Goal: Task Accomplishment & Management: Complete application form

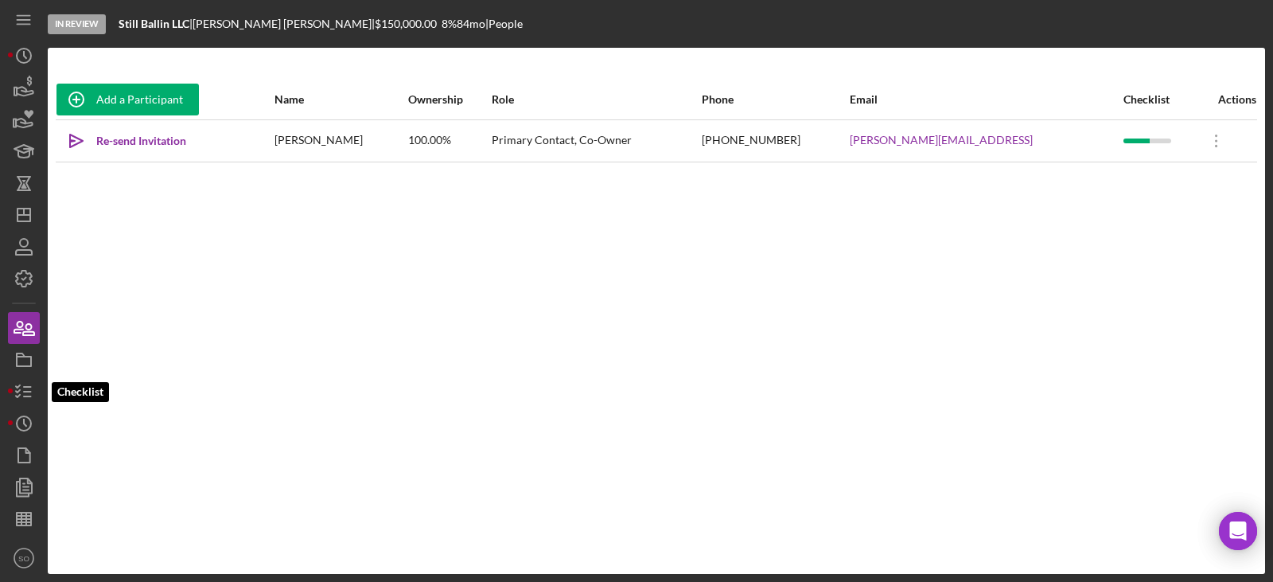
drag, startPoint x: 26, startPoint y: 385, endPoint x: 4, endPoint y: 391, distance: 23.0
click at [26, 385] on icon "button" at bounding box center [24, 392] width 40 height 40
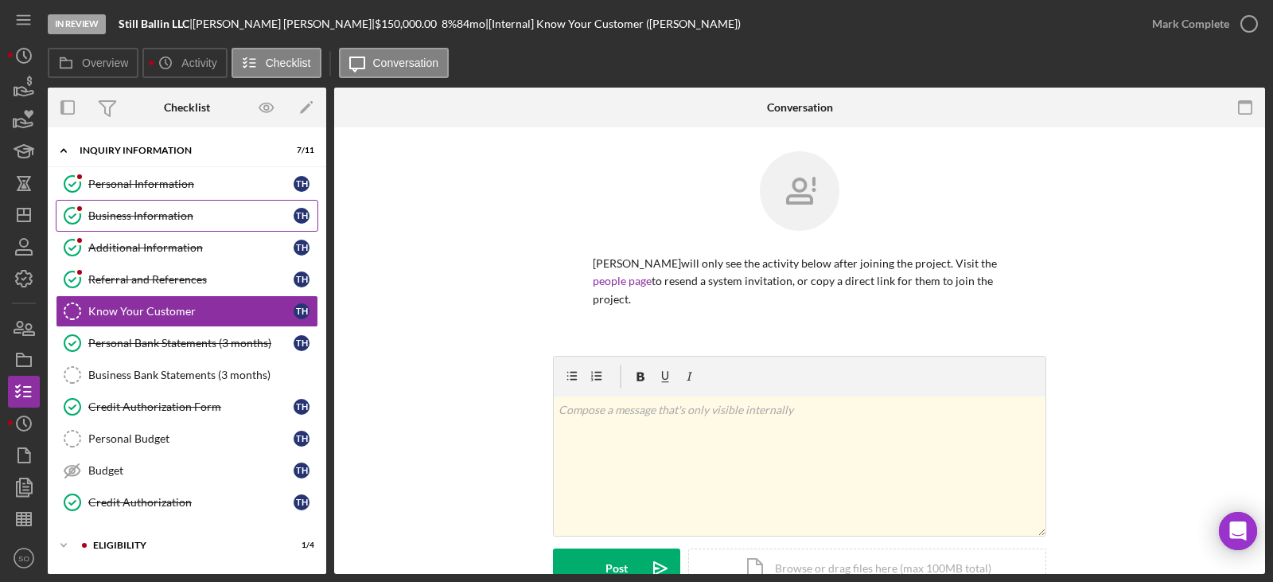
click at [158, 225] on link "Business Information Business Information T H" at bounding box center [187, 216] width 263 height 32
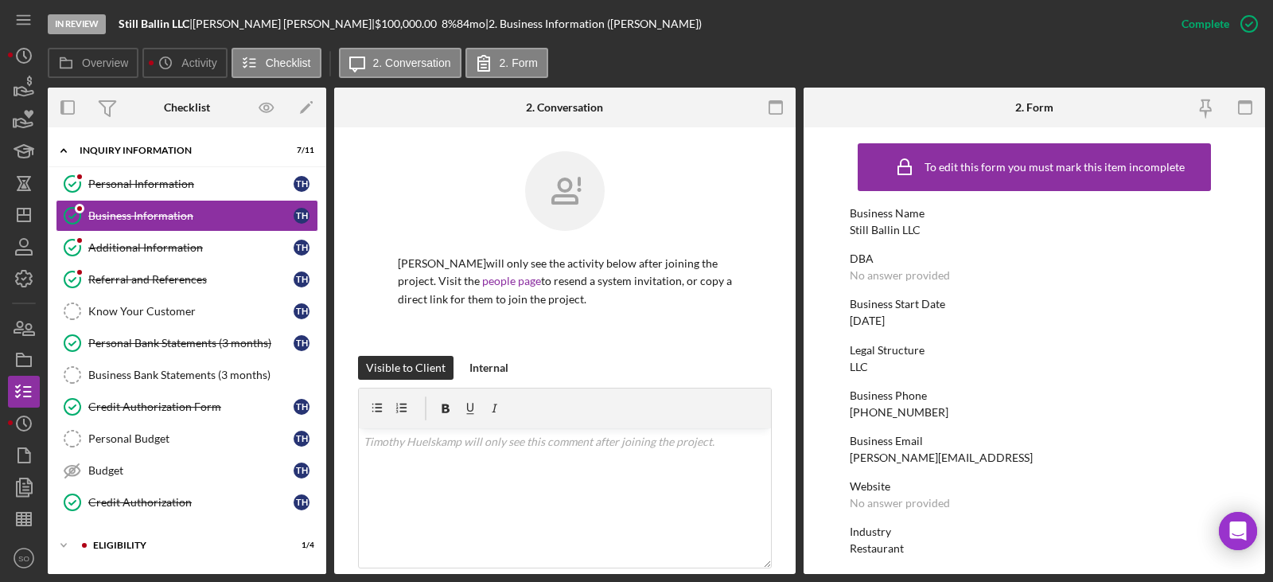
click at [879, 229] on div "Still Ballin LLC" at bounding box center [885, 230] width 71 height 13
copy div "Still Ballin LLC"
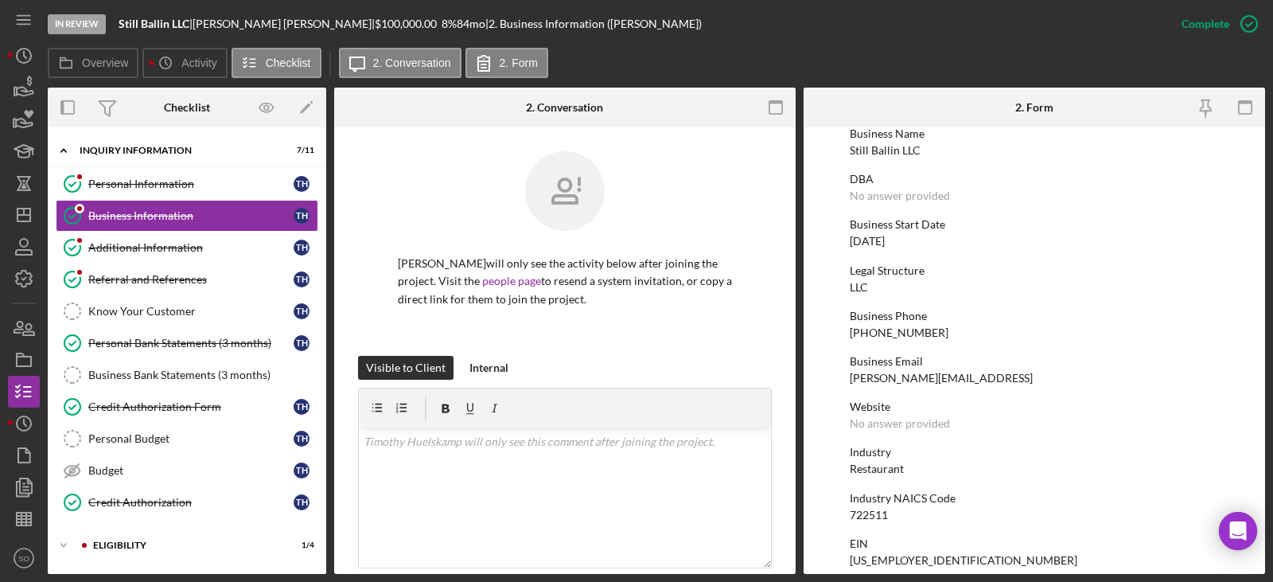
click at [885, 333] on div "[PHONE_NUMBER]" at bounding box center [899, 332] width 99 height 13
copy div "[PHONE_NUMBER]"
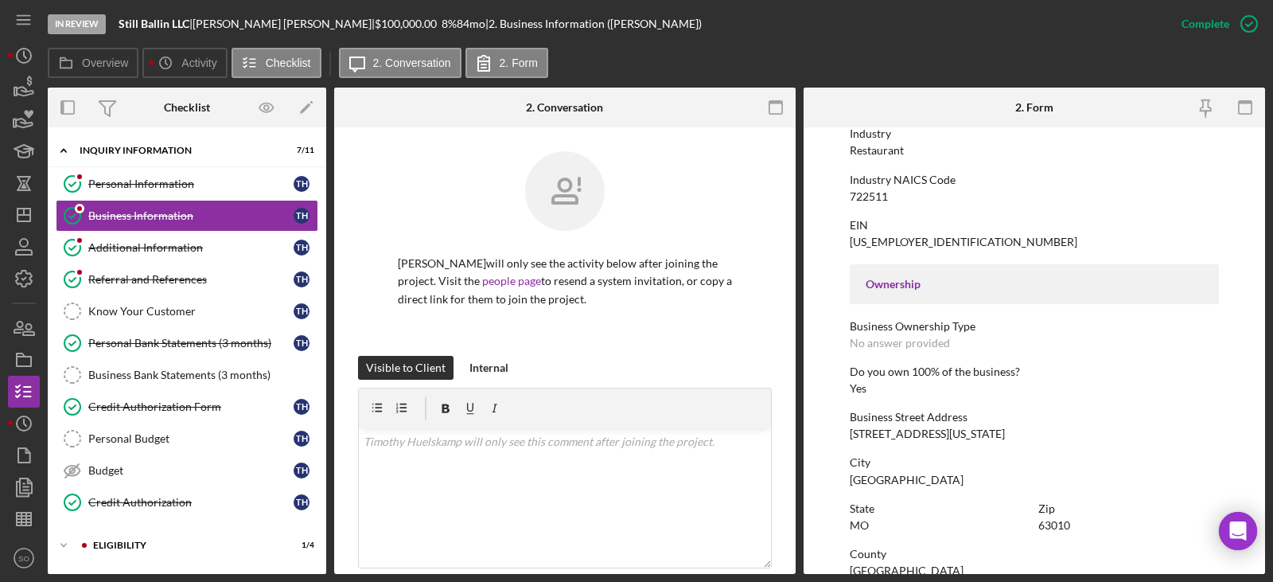
scroll to position [557, 0]
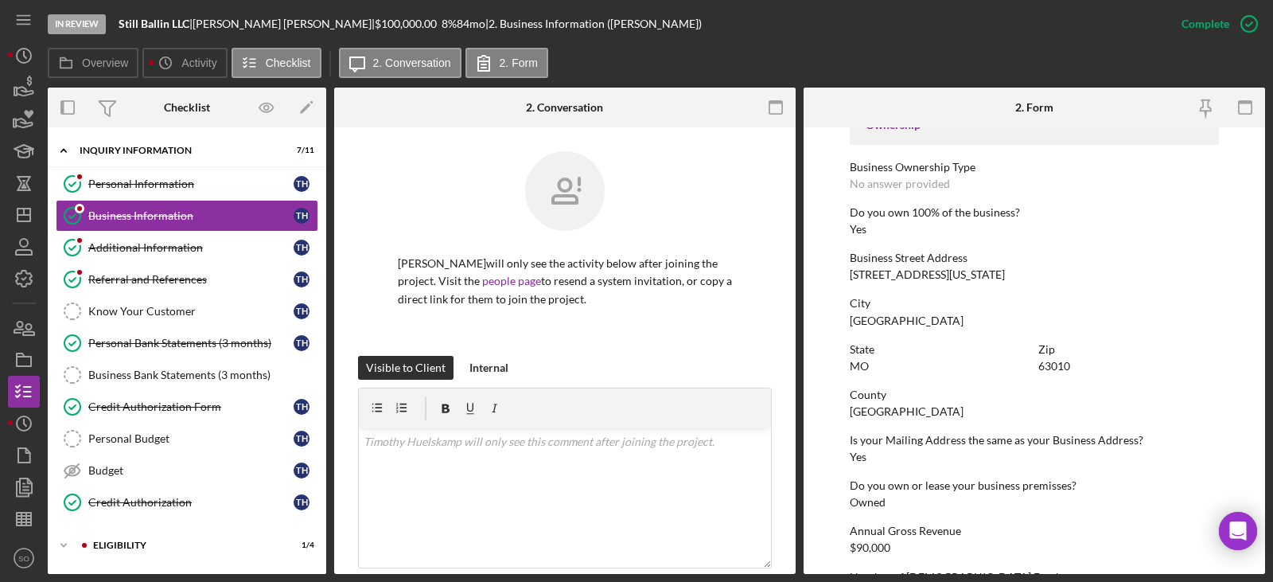
click at [877, 279] on div "[STREET_ADDRESS][US_STATE]" at bounding box center [927, 274] width 155 height 13
copy div "[STREET_ADDRESS][US_STATE]"
click at [890, 416] on div "[GEOGRAPHIC_DATA]" at bounding box center [907, 411] width 114 height 13
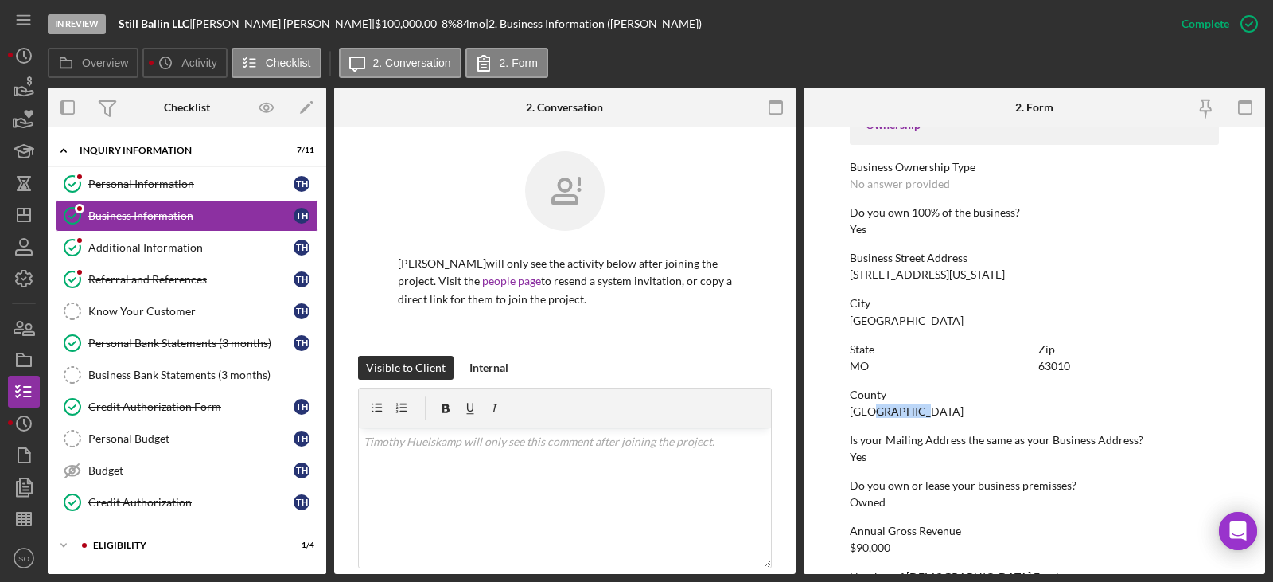
click at [890, 416] on div "[GEOGRAPHIC_DATA]" at bounding box center [907, 411] width 114 height 13
copy div "[GEOGRAPHIC_DATA]"
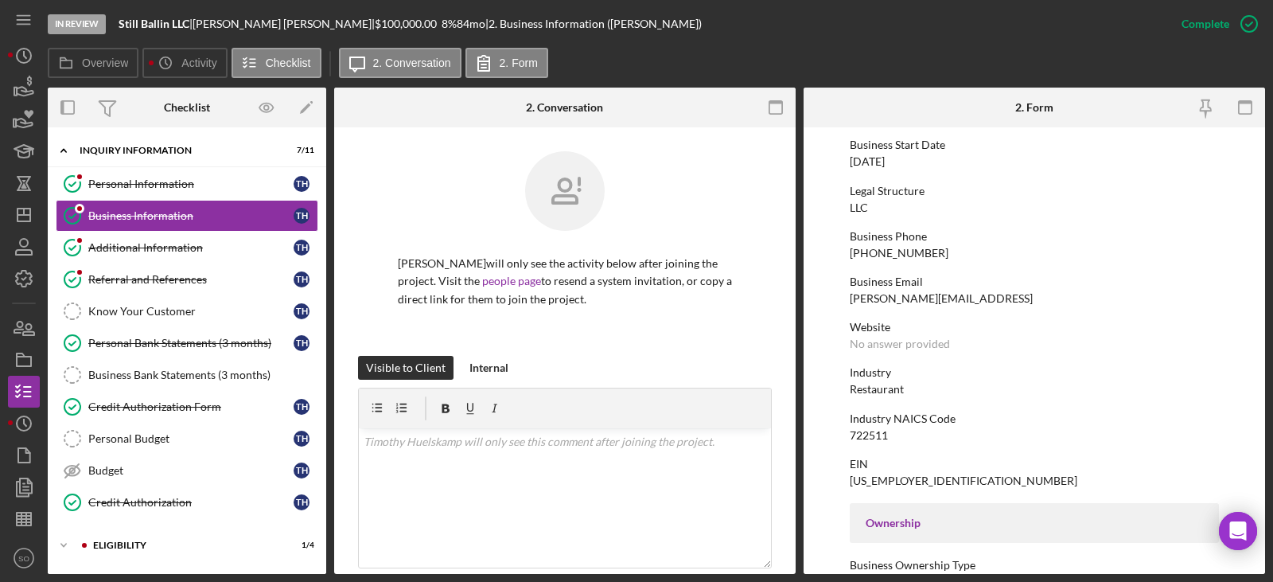
scroll to position [0, 0]
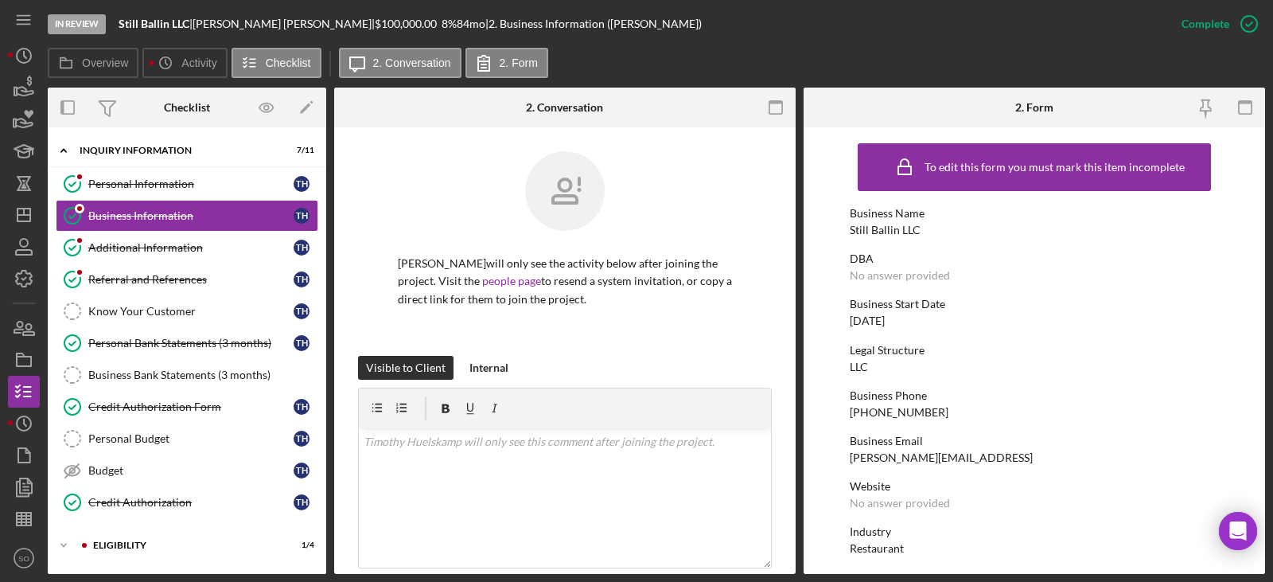
click at [893, 225] on div "Still Ballin LLC" at bounding box center [885, 230] width 71 height 13
copy div "Still Ballin LLC"
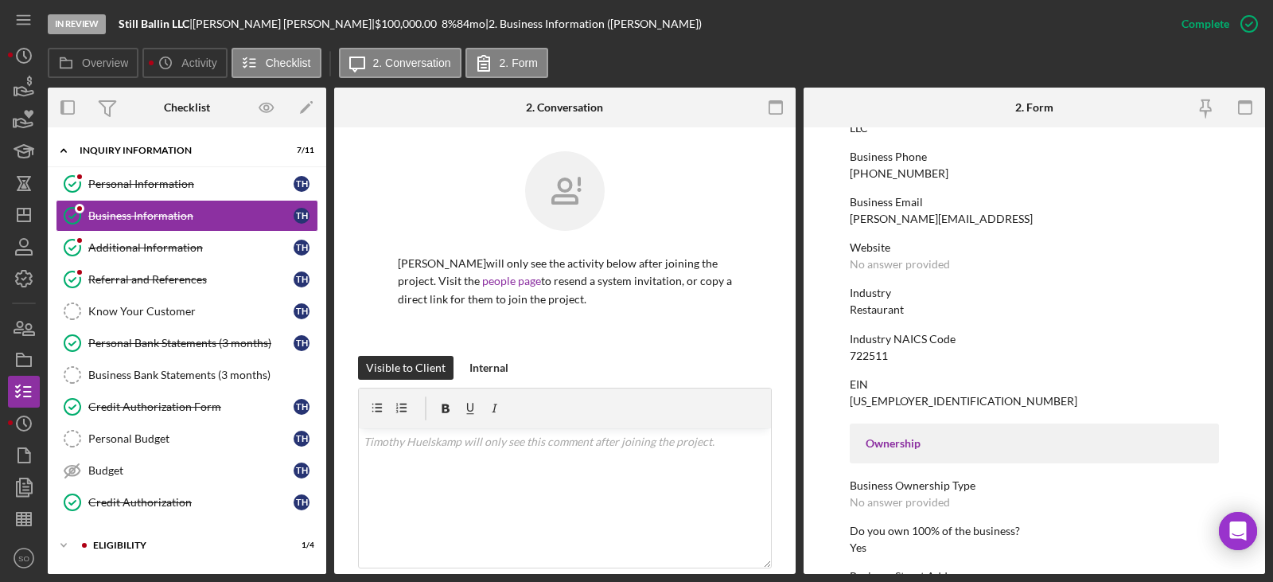
click at [909, 395] on div "[US_EMPLOYER_IDENTIFICATION_NUMBER]" at bounding box center [964, 401] width 228 height 13
click at [891, 399] on div "[US_EMPLOYER_IDENTIFICATION_NUMBER]" at bounding box center [964, 401] width 228 height 13
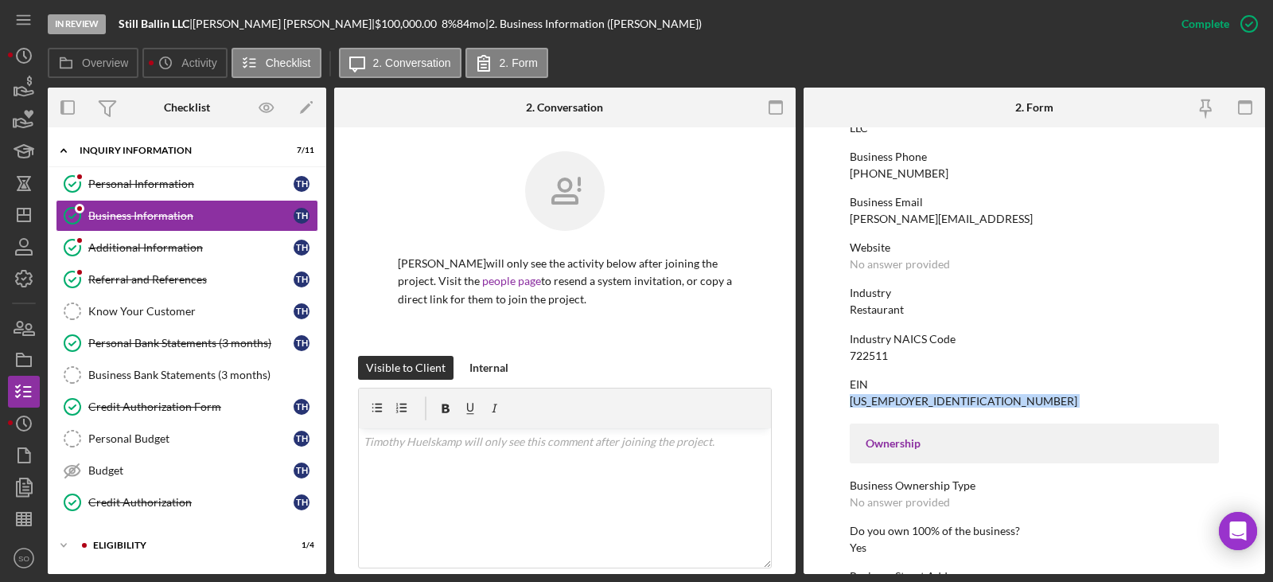
copy div "[US_EMPLOYER_IDENTIFICATION_NUMBER]"
click at [859, 352] on div "722511" at bounding box center [869, 355] width 38 height 13
copy div "722511"
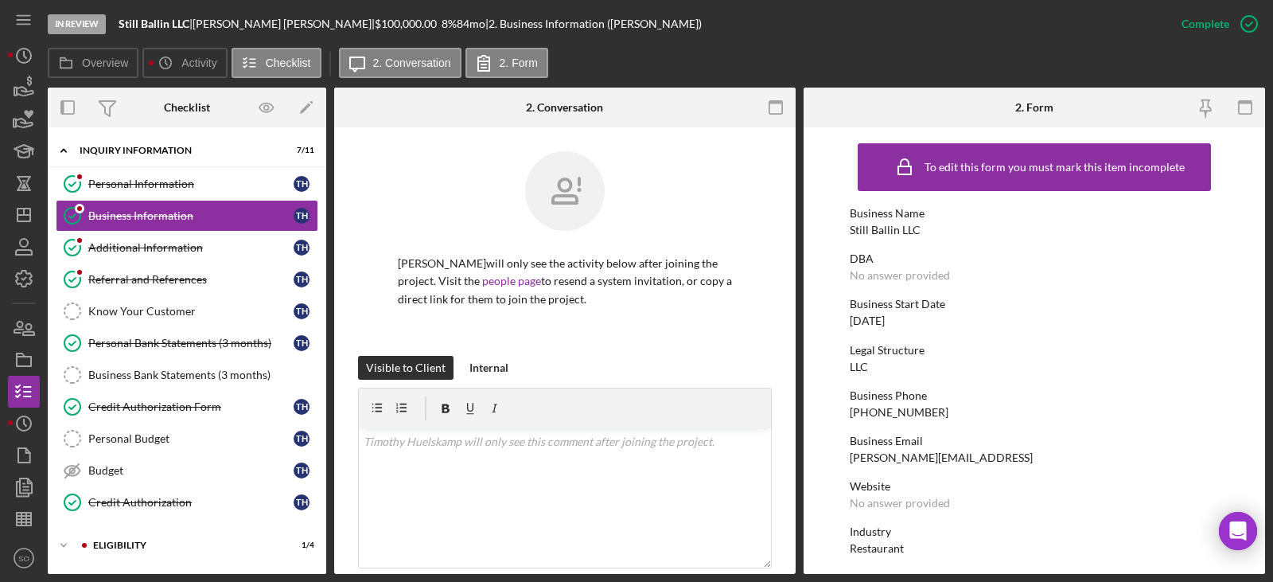
click at [885, 326] on div "[DATE]" at bounding box center [867, 320] width 35 height 13
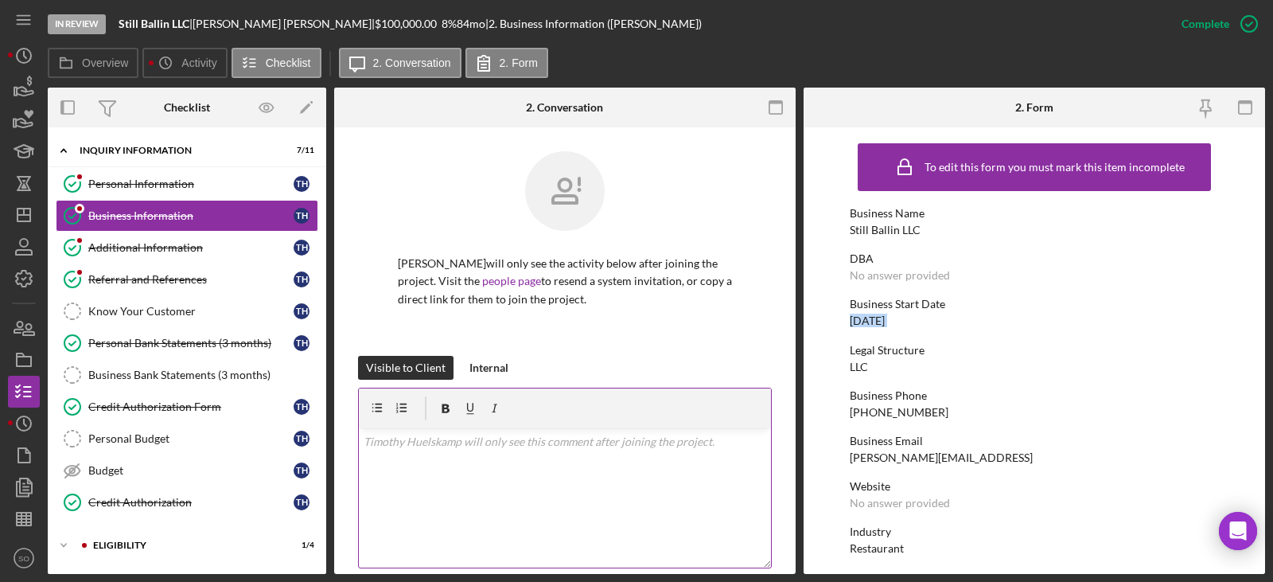
copy div "[DATE]"
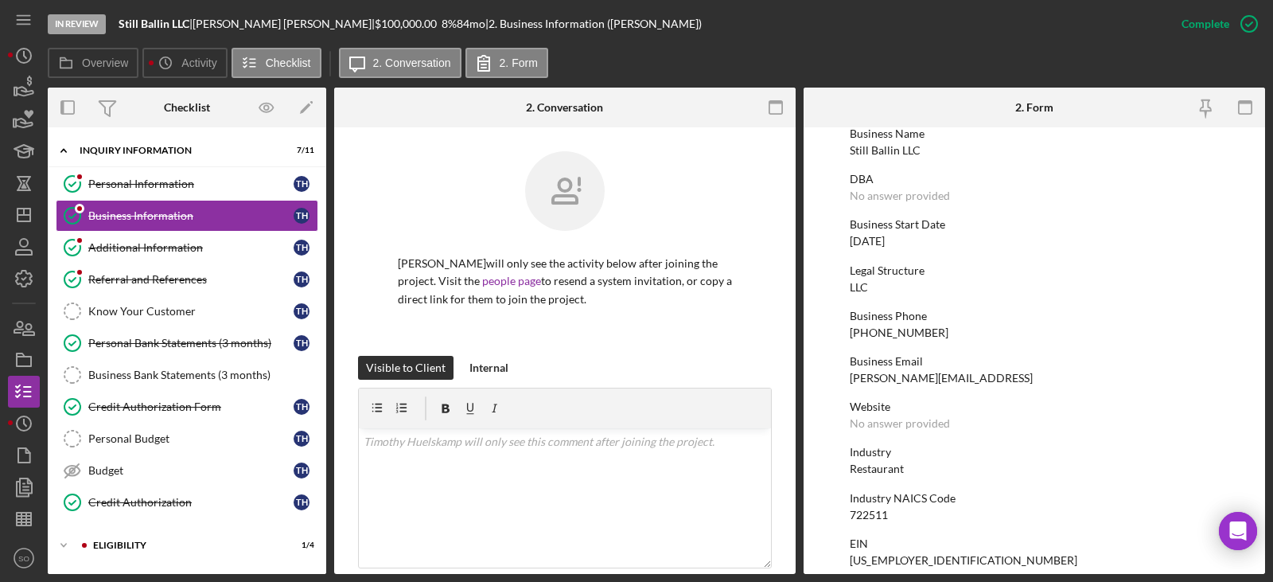
click at [894, 466] on div "Restaurant" at bounding box center [877, 468] width 54 height 13
copy div "Restaurant"
drag, startPoint x: 186, startPoint y: 254, endPoint x: 228, endPoint y: 267, distance: 44.3
click at [186, 254] on div "Additional Information" at bounding box center [190, 247] width 205 height 13
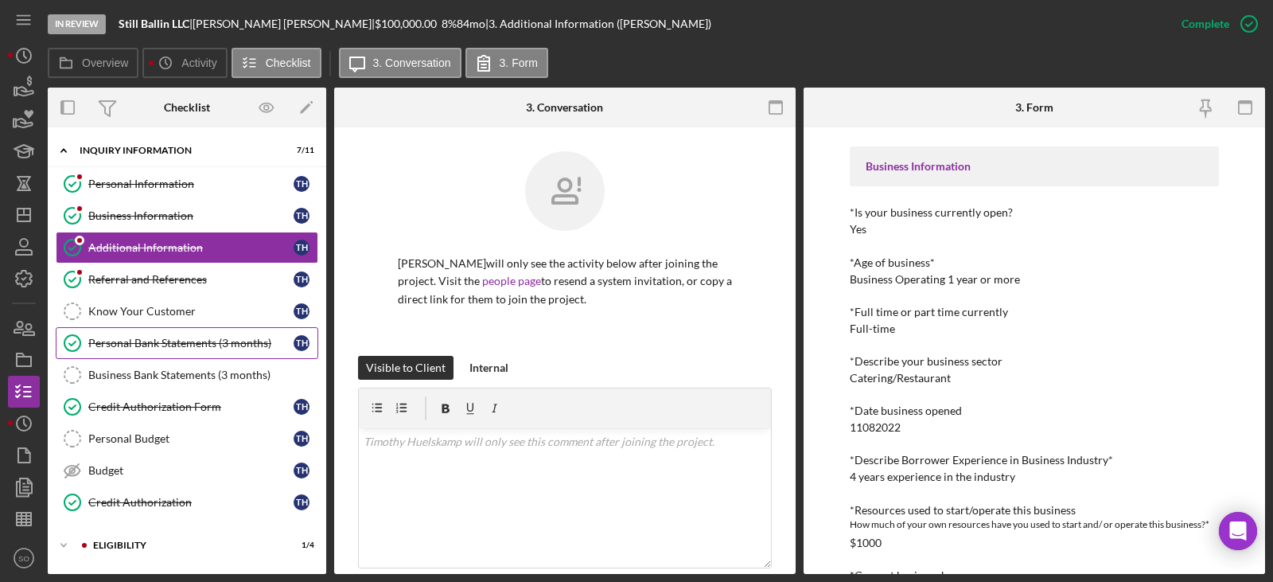
scroll to position [139, 0]
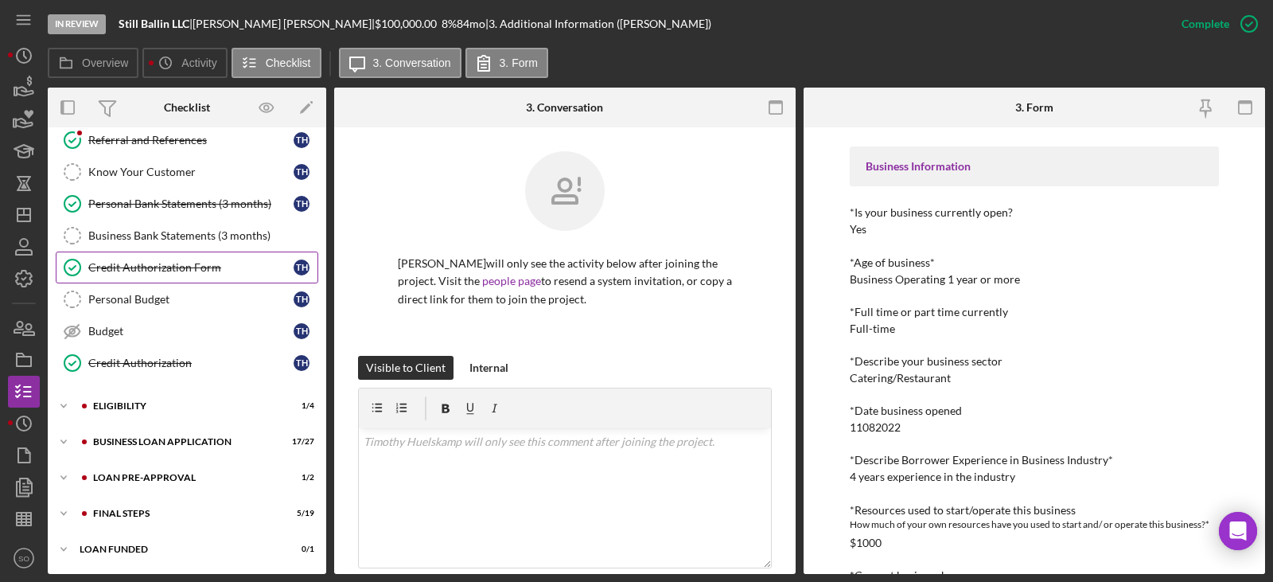
click at [168, 277] on link "Credit Authorization Form Credit Authorization Form T H" at bounding box center [187, 267] width 263 height 32
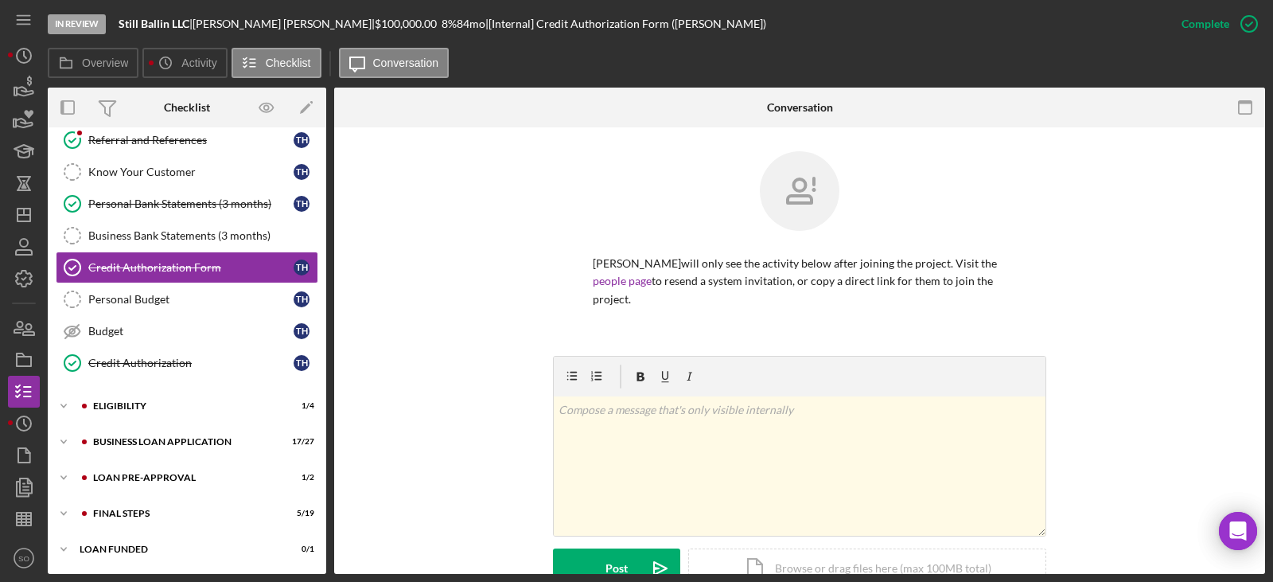
scroll to position [398, 0]
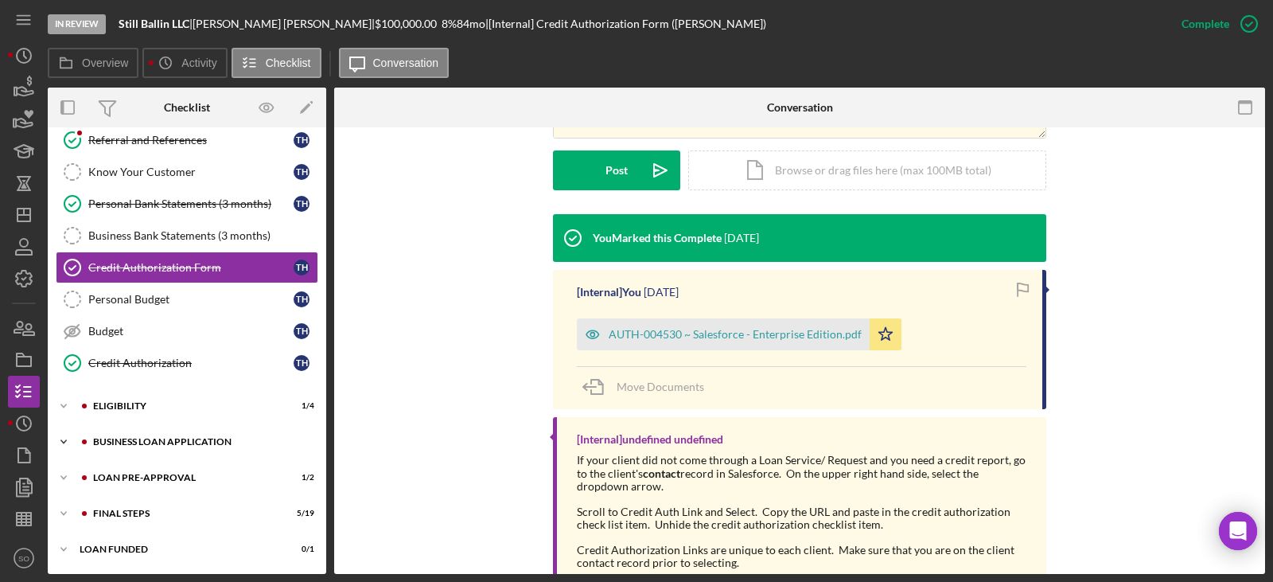
click at [181, 449] on div "Icon/Expander BUSINESS LOAN APPLICATION 17 / 27" at bounding box center [187, 442] width 279 height 32
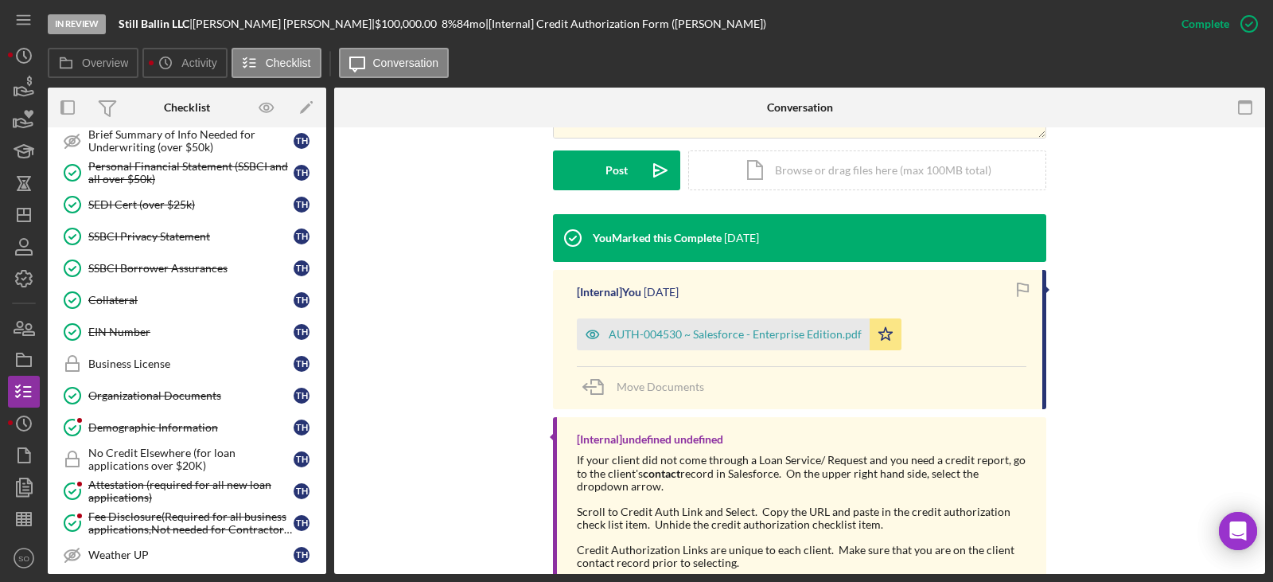
scroll to position [776, 0]
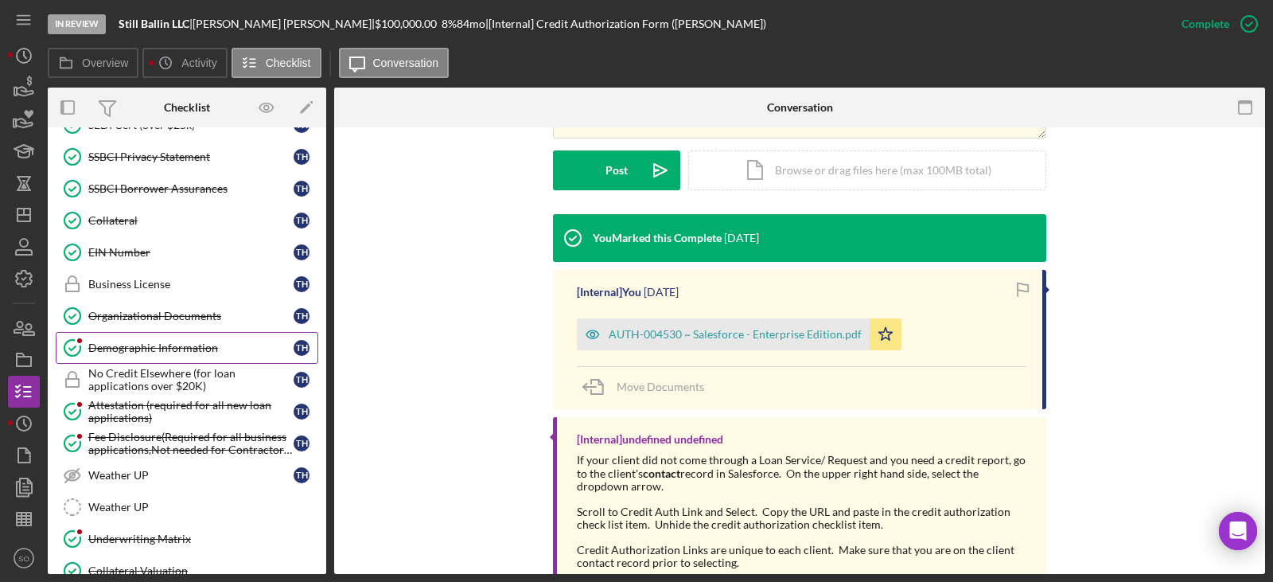
click at [181, 347] on div "Demographic Information" at bounding box center [190, 347] width 205 height 13
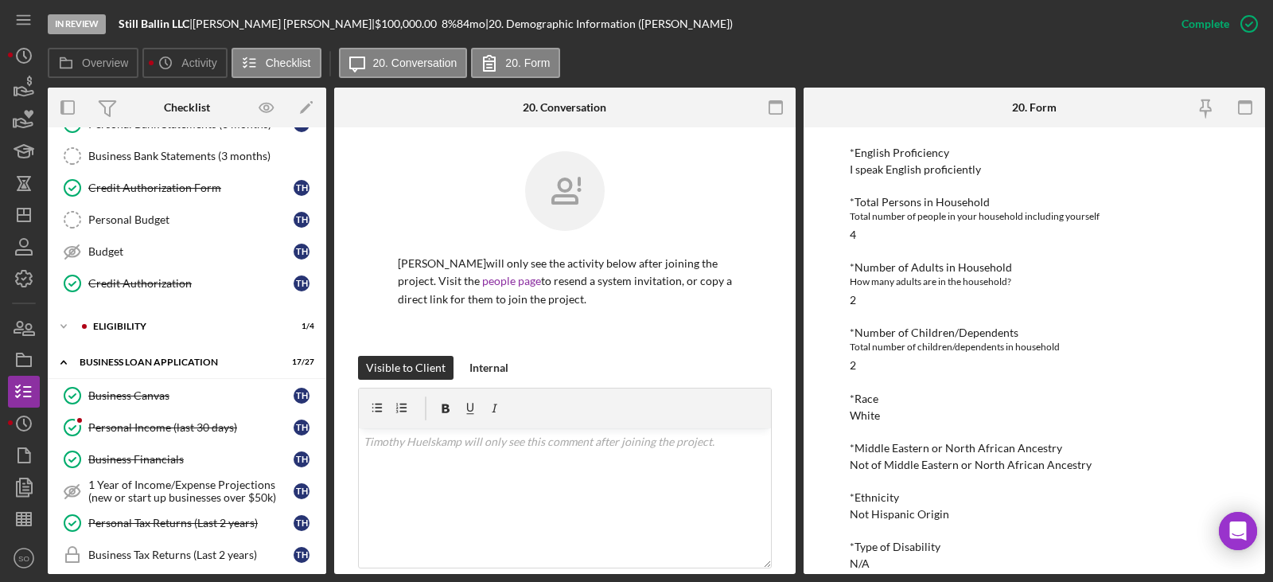
scroll to position [60, 0]
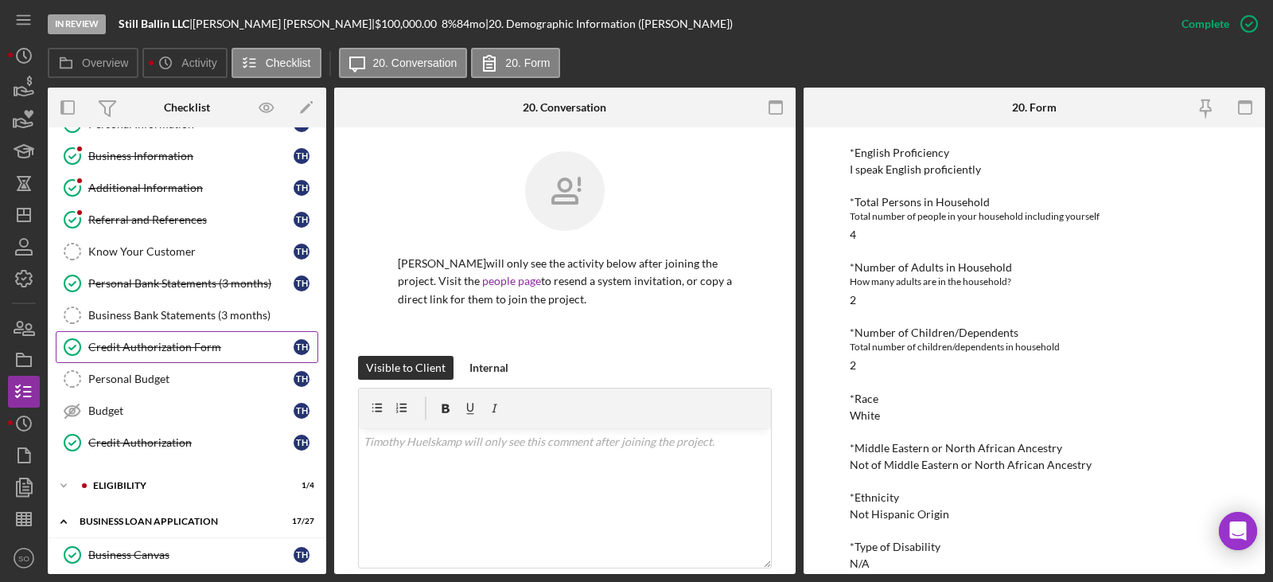
click at [149, 346] on div "Credit Authorization Form" at bounding box center [190, 347] width 205 height 13
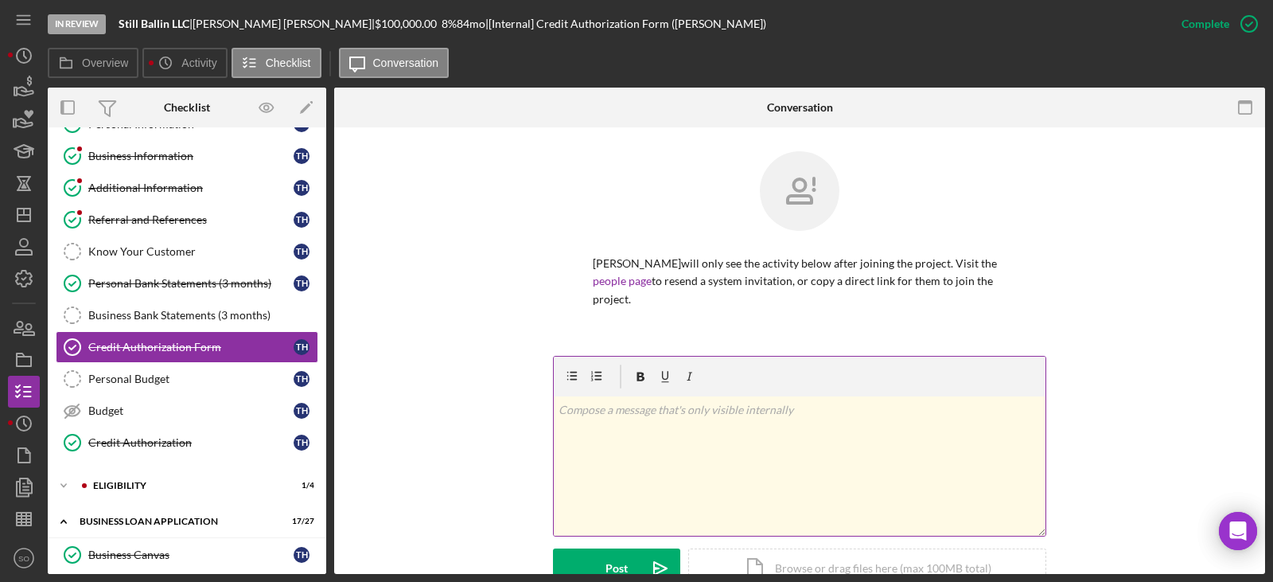
scroll to position [318, 0]
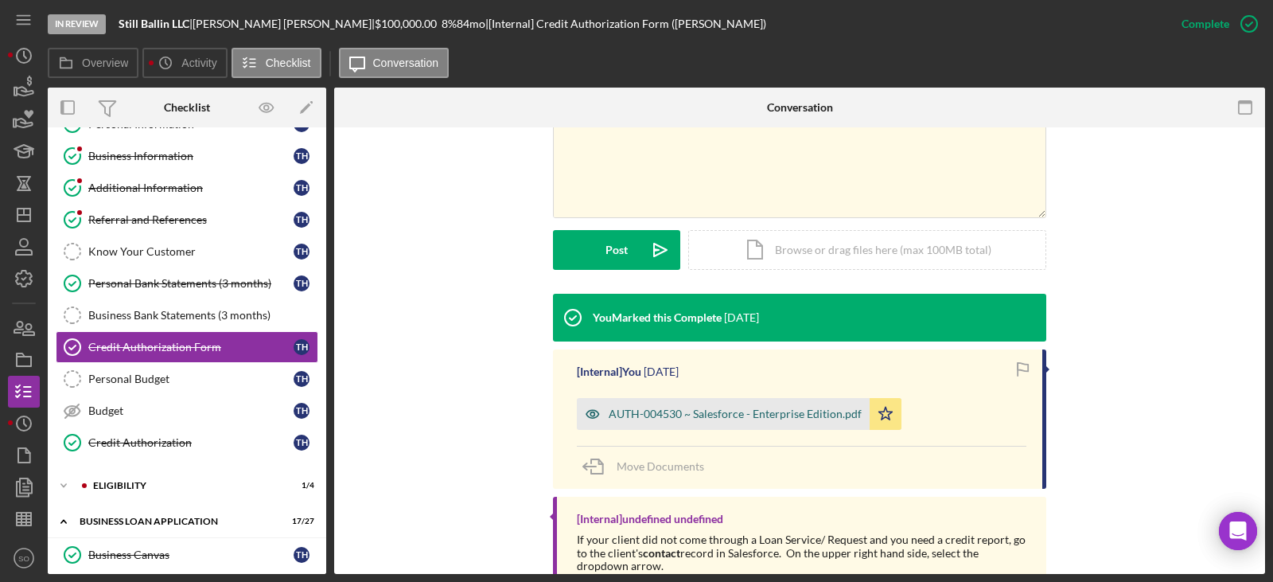
click at [762, 404] on div "AUTH-004530 ~ Salesforce - Enterprise Edition.pdf" at bounding box center [723, 414] width 293 height 32
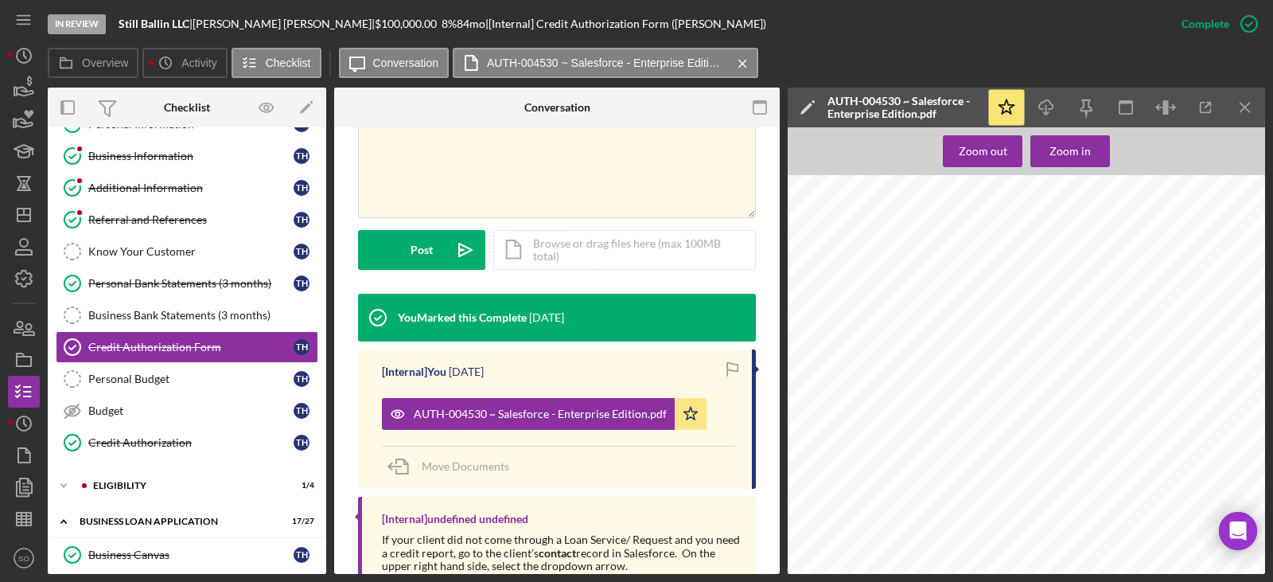
click at [1043, 111] on icon "Icon/Download" at bounding box center [1047, 108] width 36 height 36
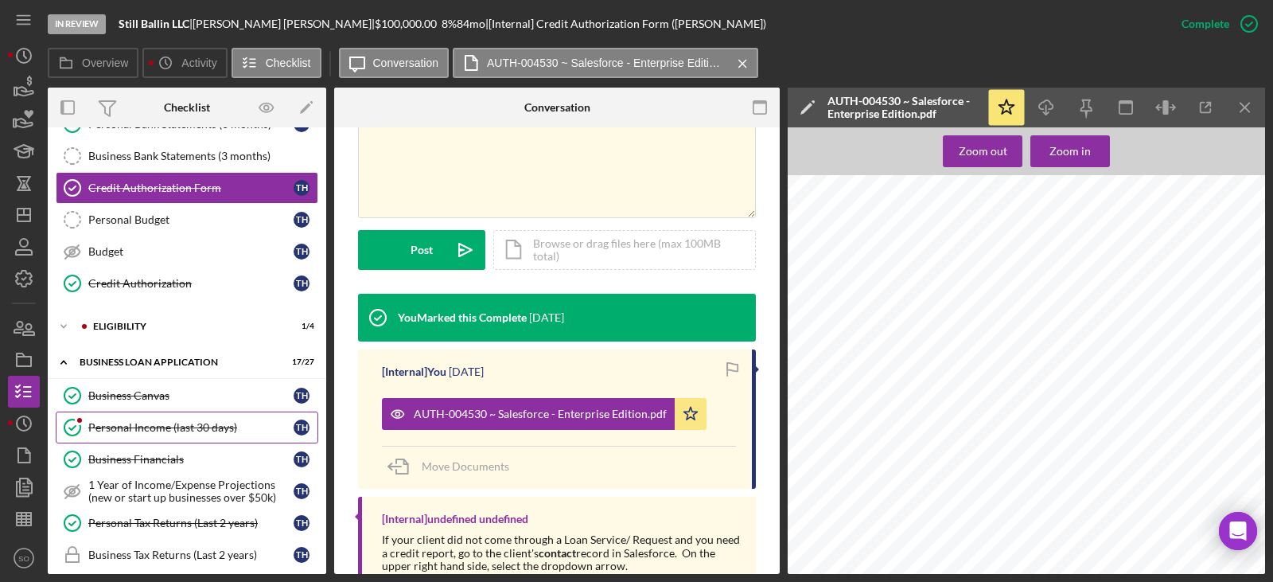
drag, startPoint x: 181, startPoint y: 427, endPoint x: 213, endPoint y: 436, distance: 33.2
click at [181, 427] on div "Personal Income (last 30 days)" at bounding box center [190, 427] width 205 height 13
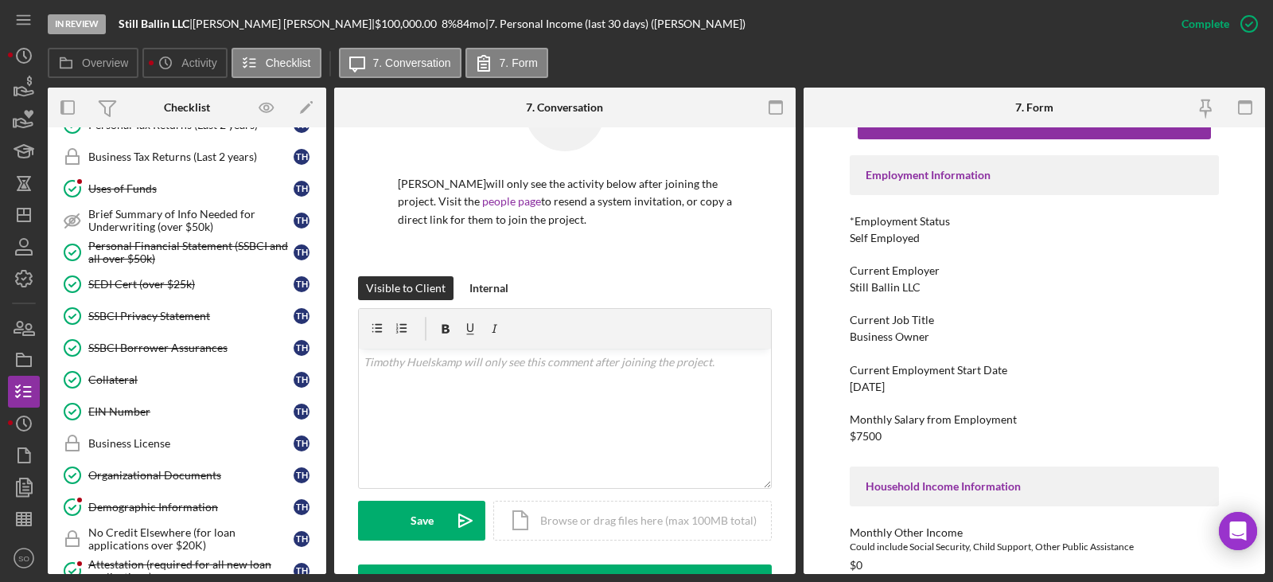
scroll to position [696, 0]
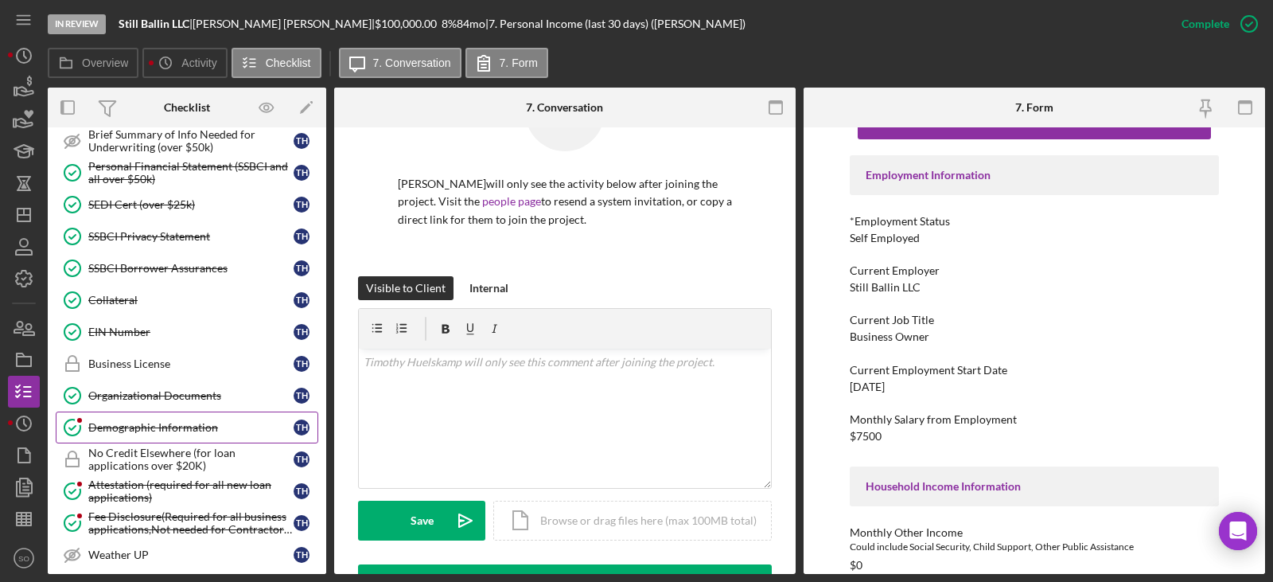
click at [174, 417] on link "Demographic Information Demographic Information T H" at bounding box center [187, 427] width 263 height 32
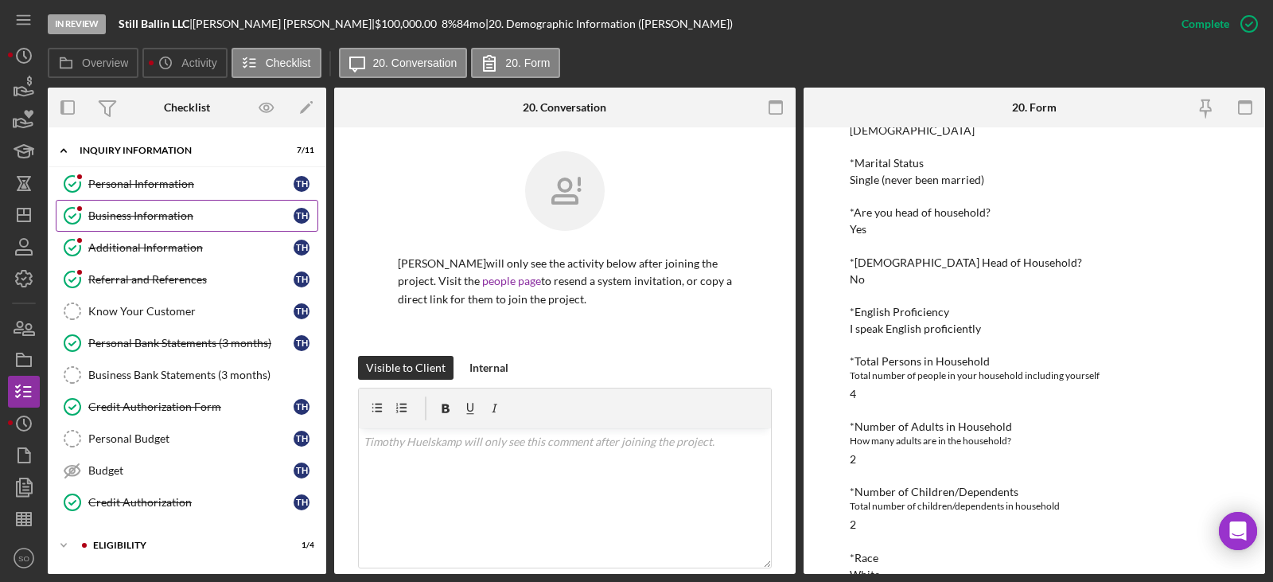
click at [166, 225] on link "Business Information Business Information T H" at bounding box center [187, 216] width 263 height 32
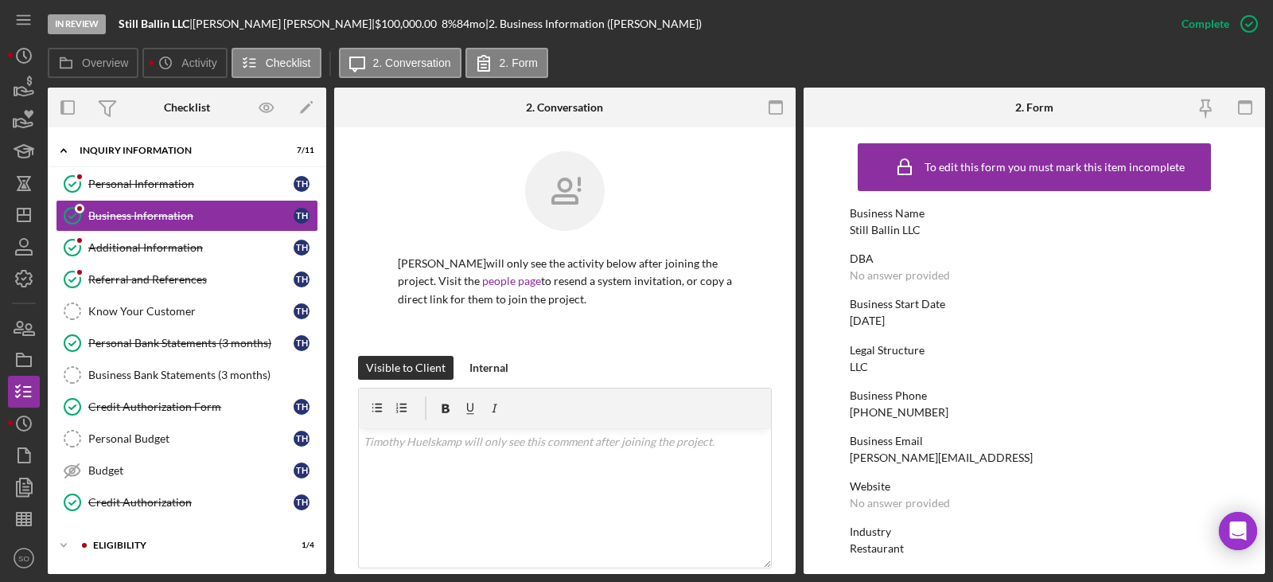
click at [883, 230] on div "Still Ballin LLC" at bounding box center [885, 230] width 71 height 13
copy div "Still Ballin LLC"
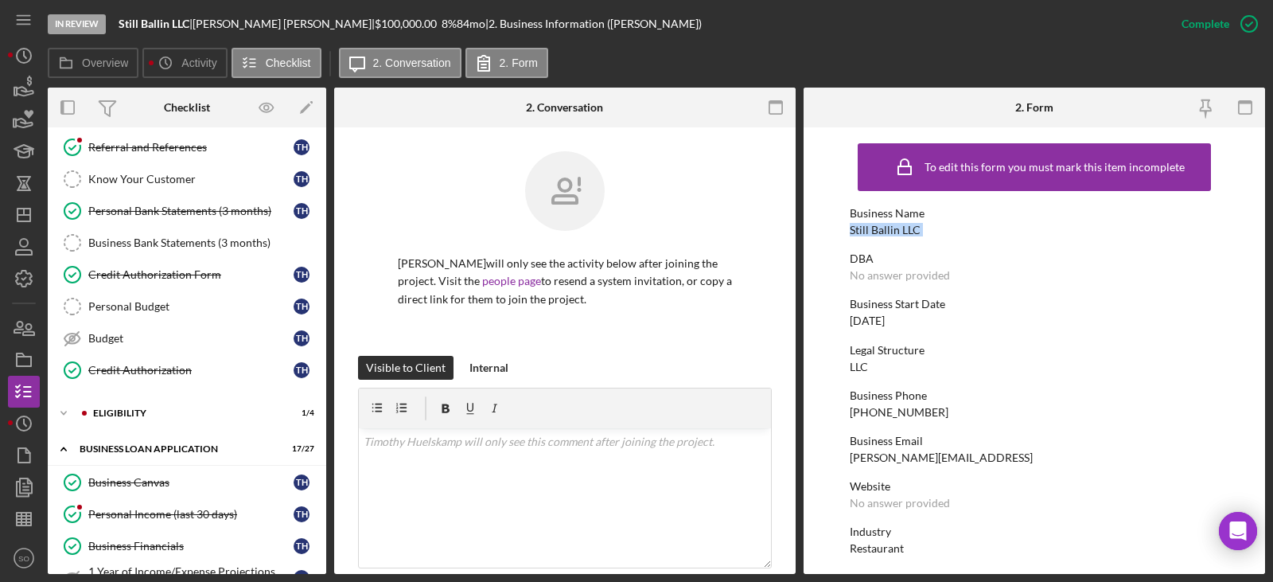
scroll to position [53, 0]
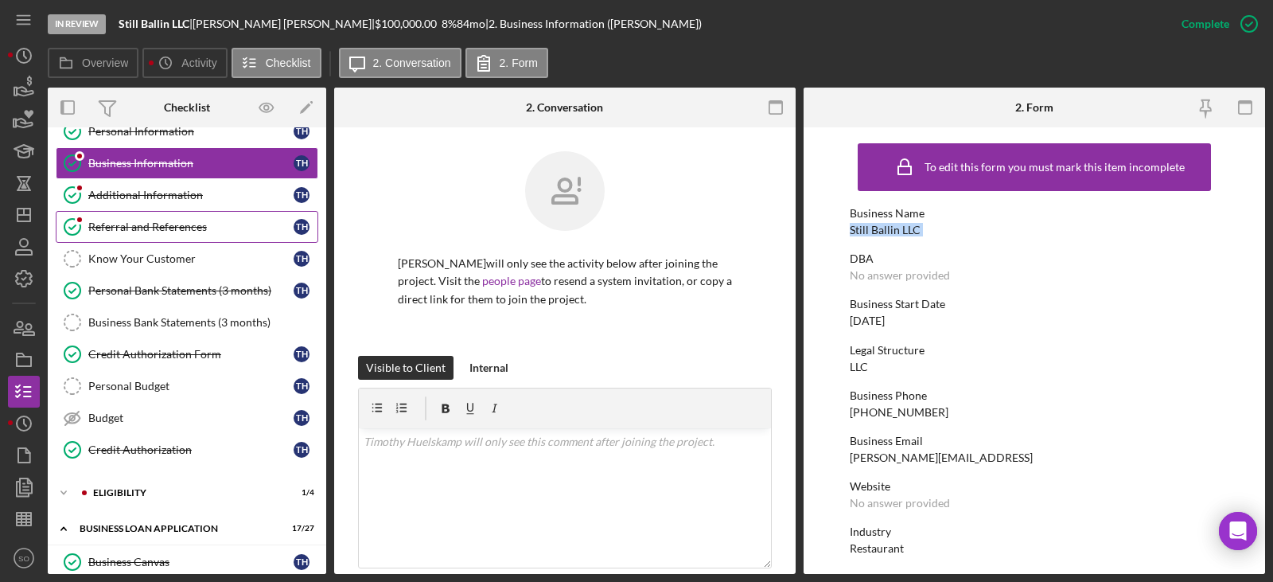
click at [156, 236] on link "Referral and References [PERSON_NAME] and References T H" at bounding box center [187, 227] width 263 height 32
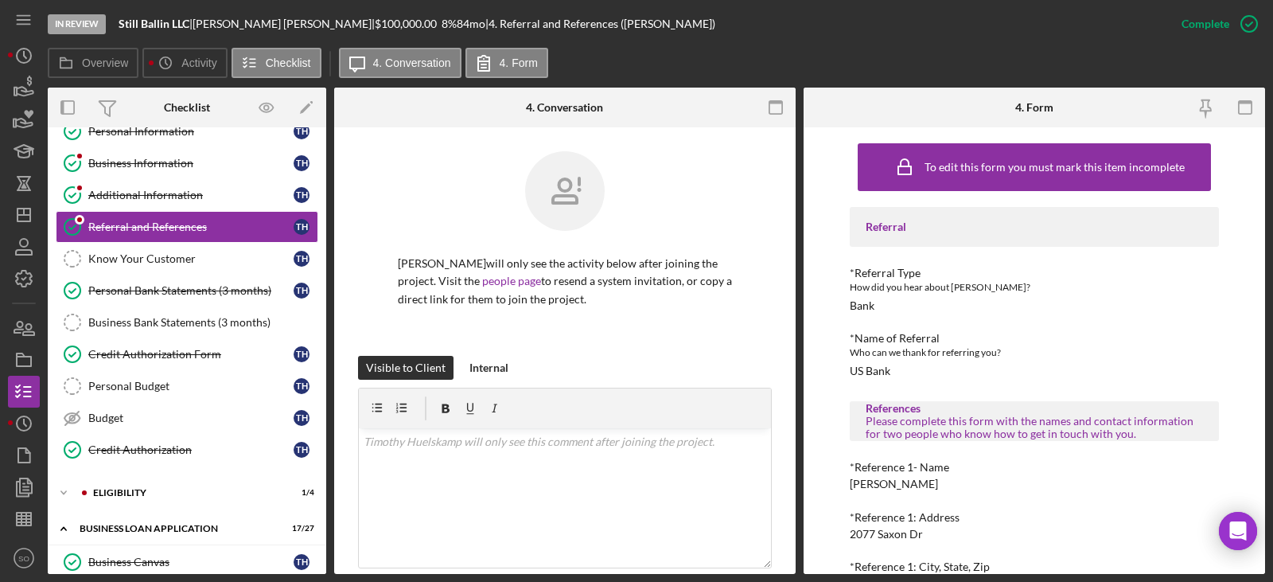
scroll to position [159, 0]
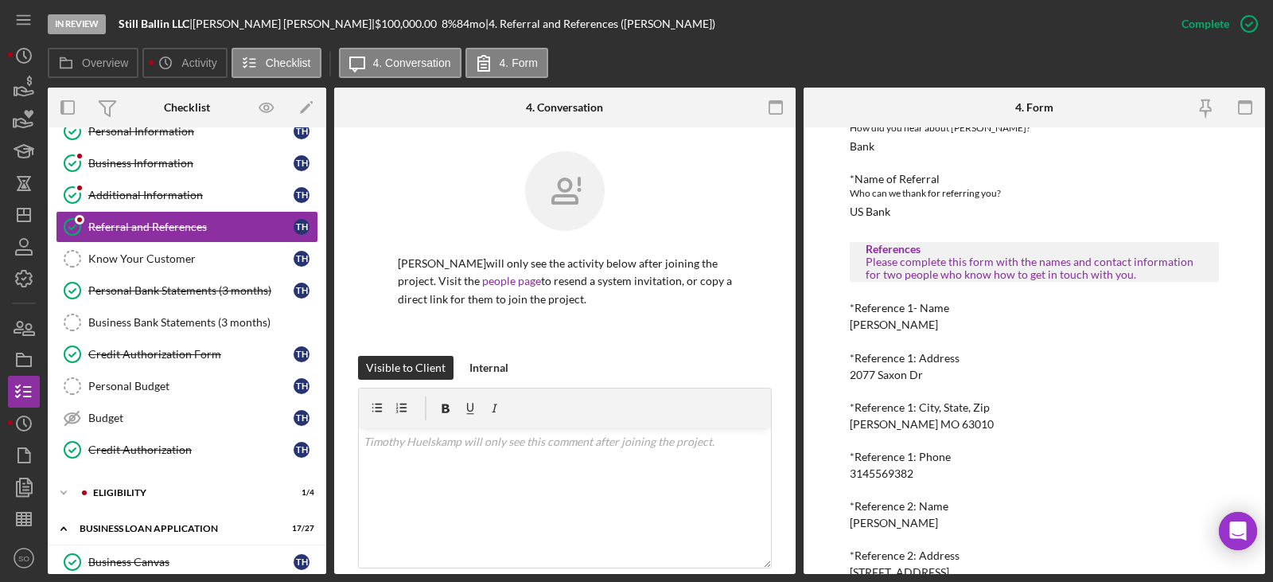
click at [896, 322] on div "[PERSON_NAME]" at bounding box center [894, 324] width 88 height 13
click at [878, 470] on div "3145569382" at bounding box center [882, 473] width 64 height 13
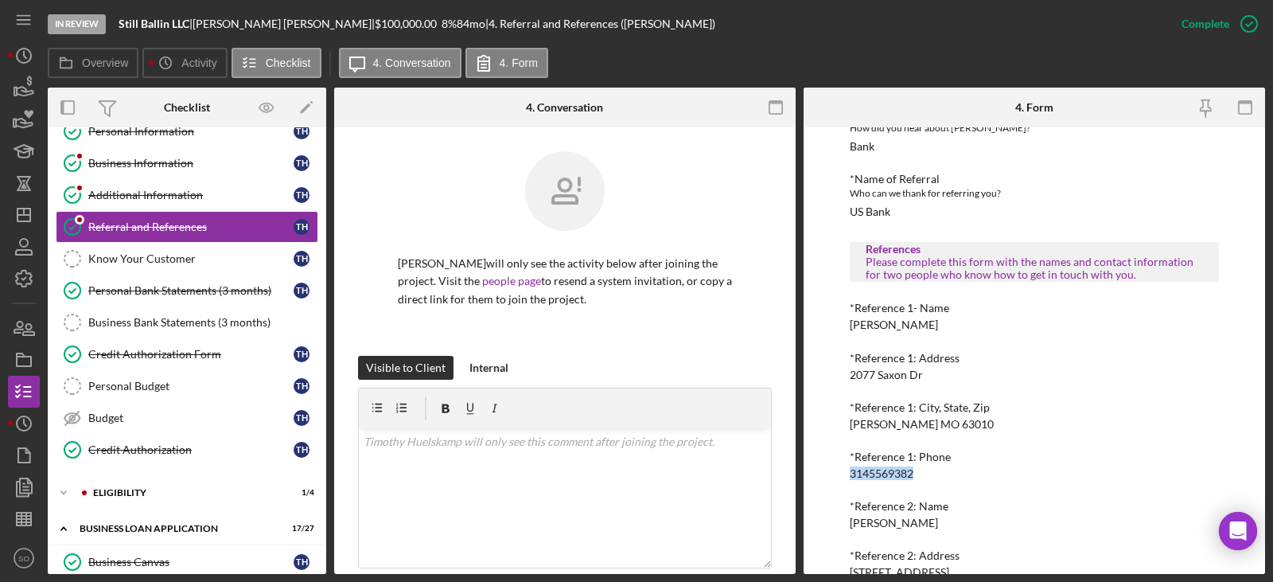
click at [878, 470] on div "3145569382" at bounding box center [882, 473] width 64 height 13
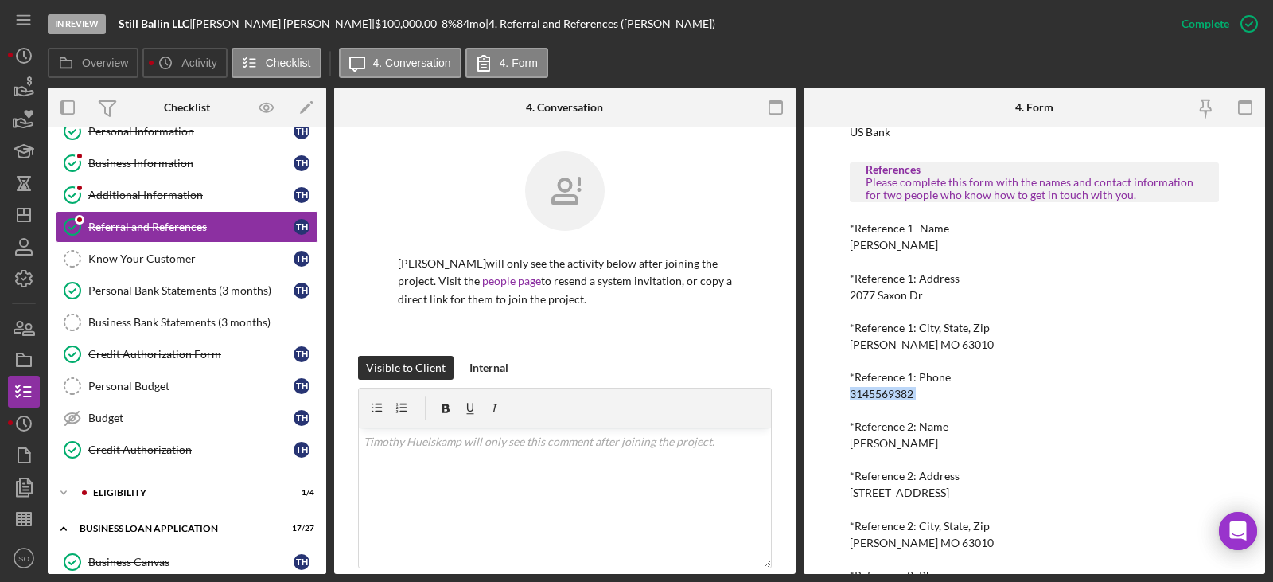
click at [894, 446] on div "[PERSON_NAME]" at bounding box center [894, 443] width 88 height 13
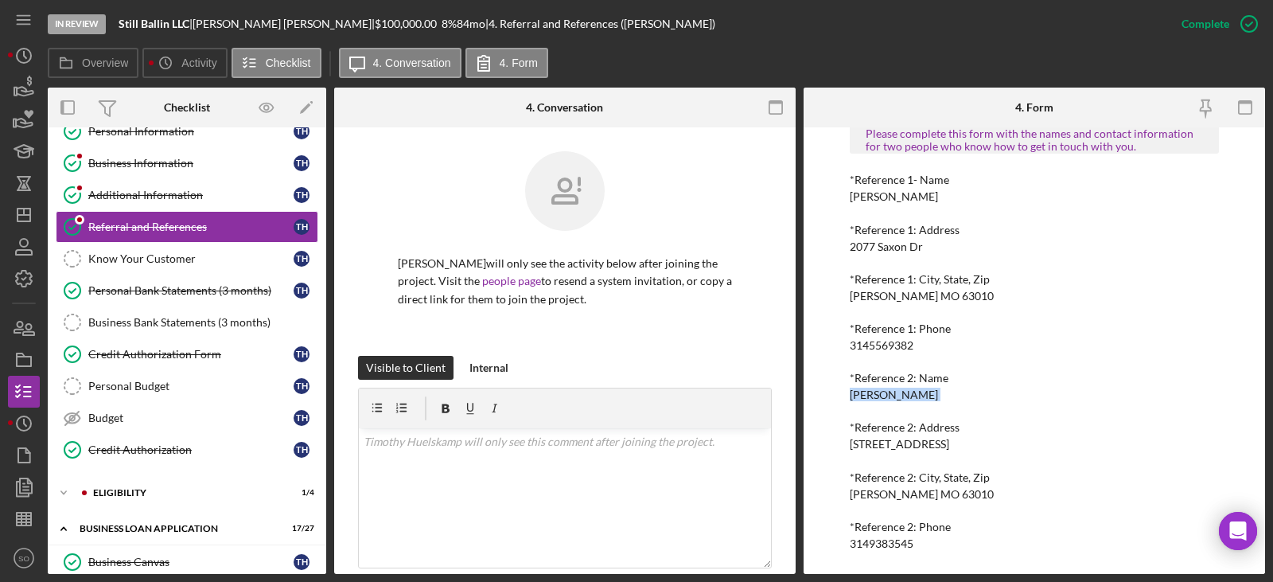
click at [889, 545] on div "3149383545" at bounding box center [882, 543] width 64 height 13
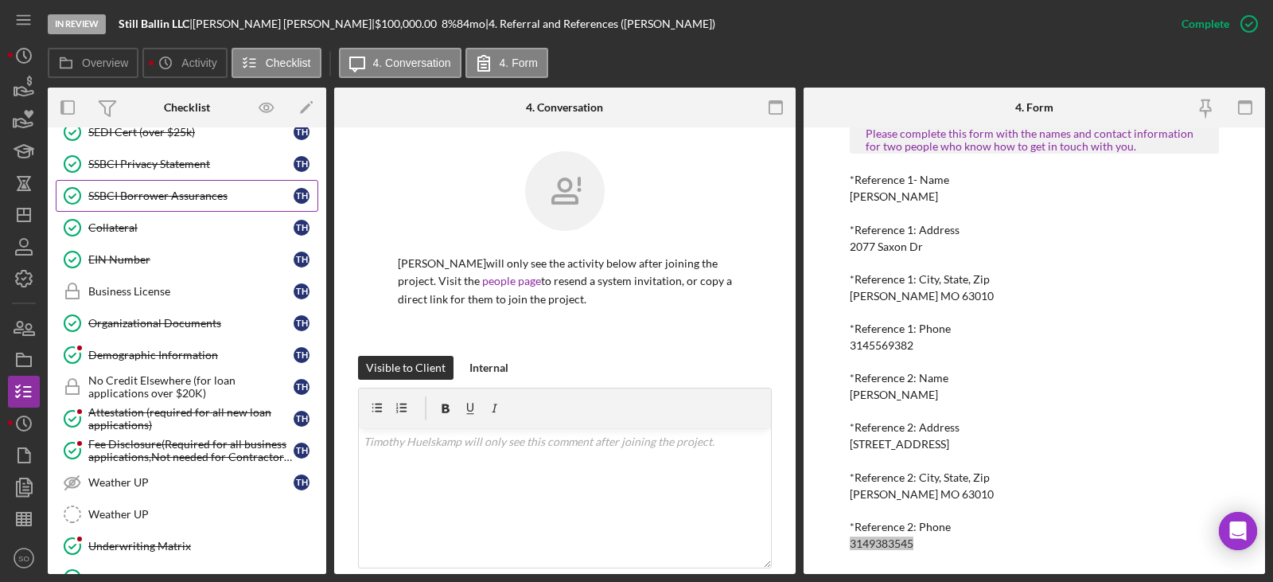
scroll to position [928, 0]
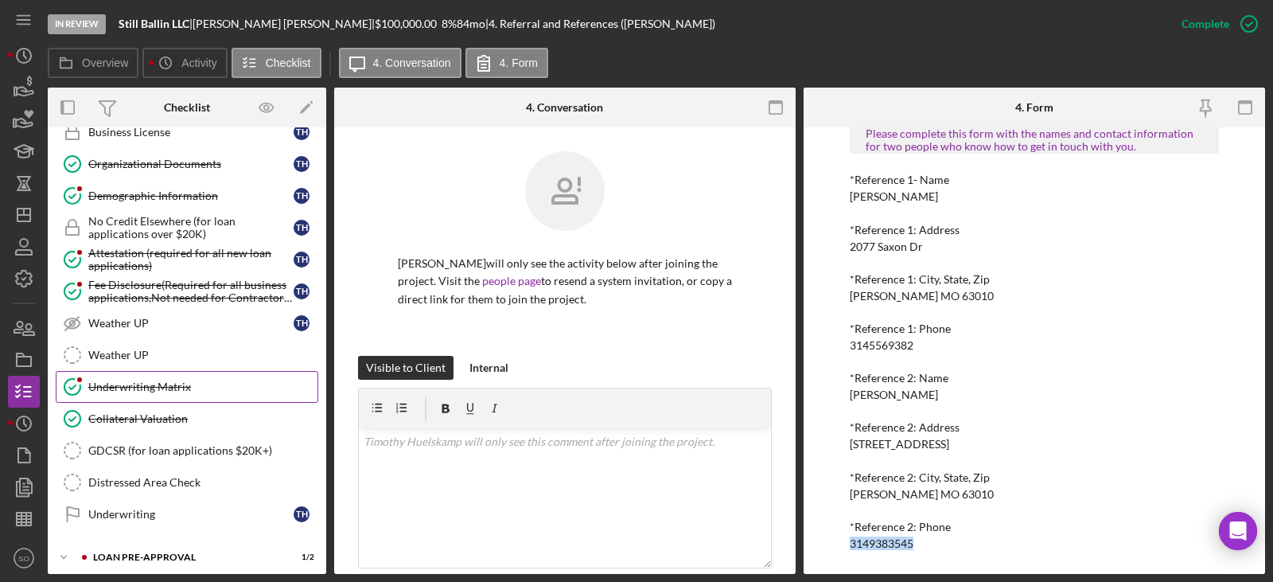
click at [139, 391] on div "Underwriting Matrix" at bounding box center [202, 386] width 229 height 13
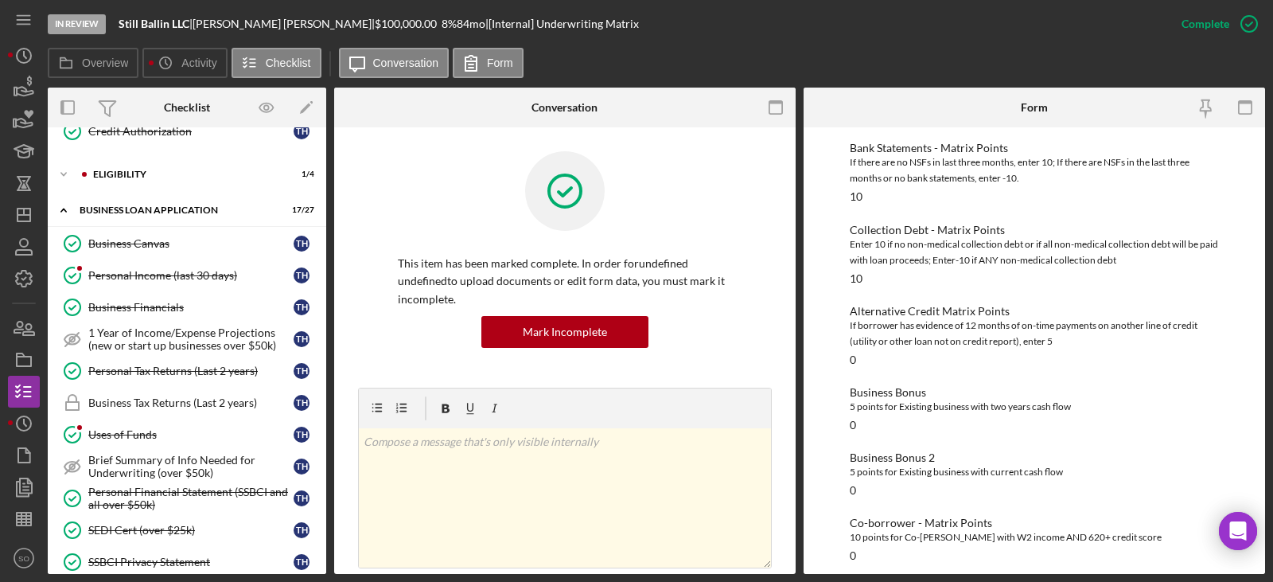
scroll to position [291, 0]
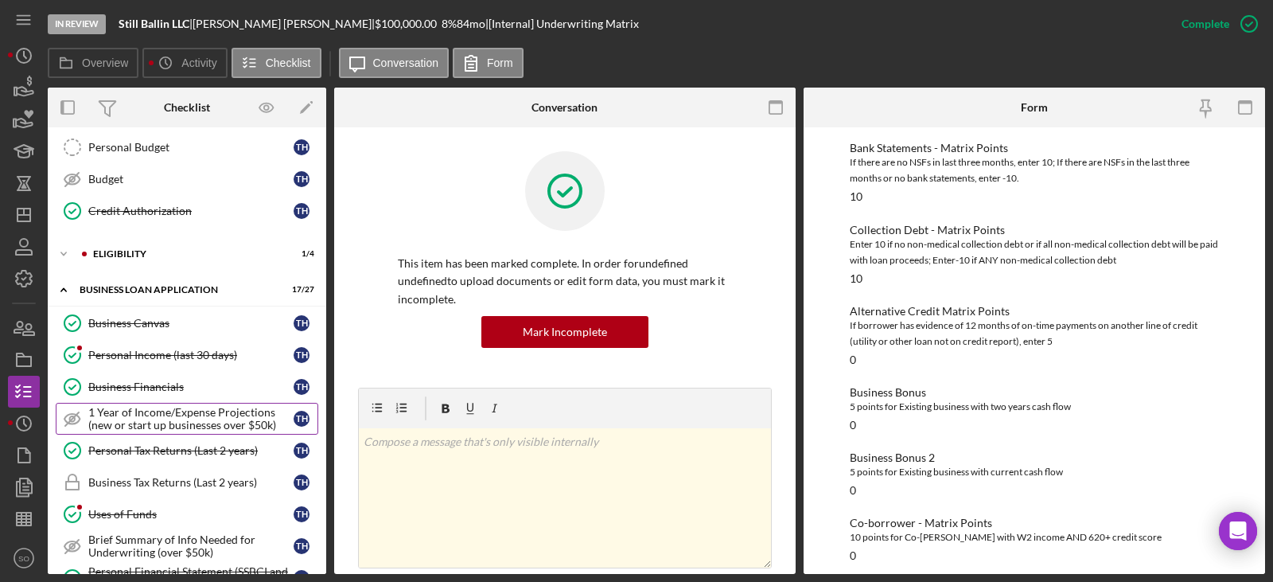
click at [123, 388] on div "Business Financials" at bounding box center [190, 386] width 205 height 13
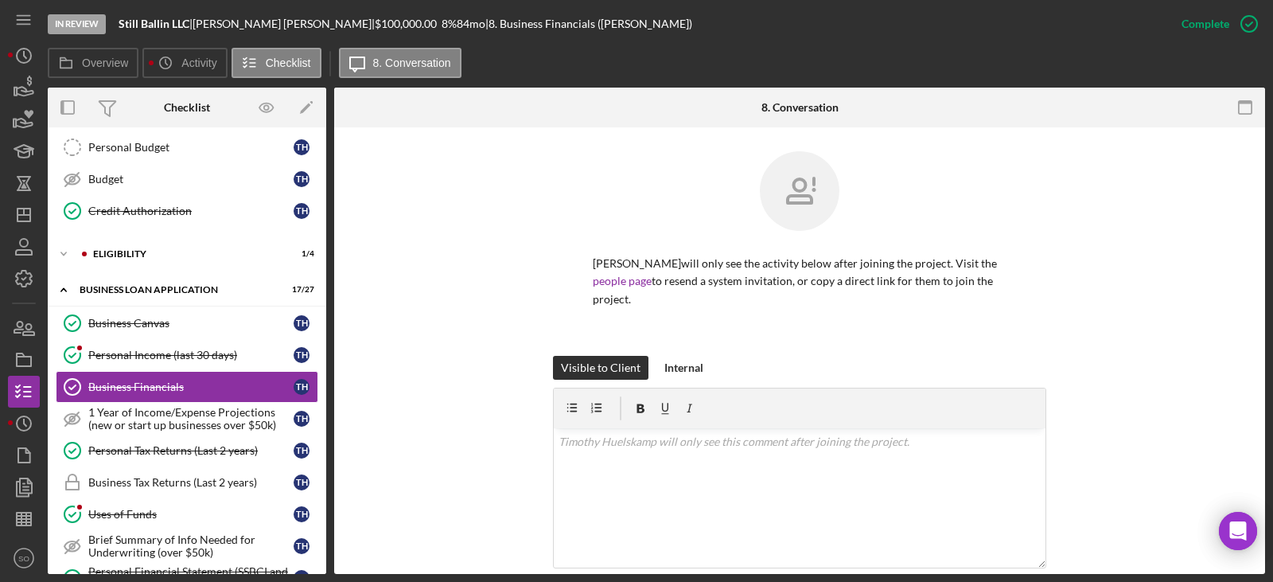
scroll to position [398, 0]
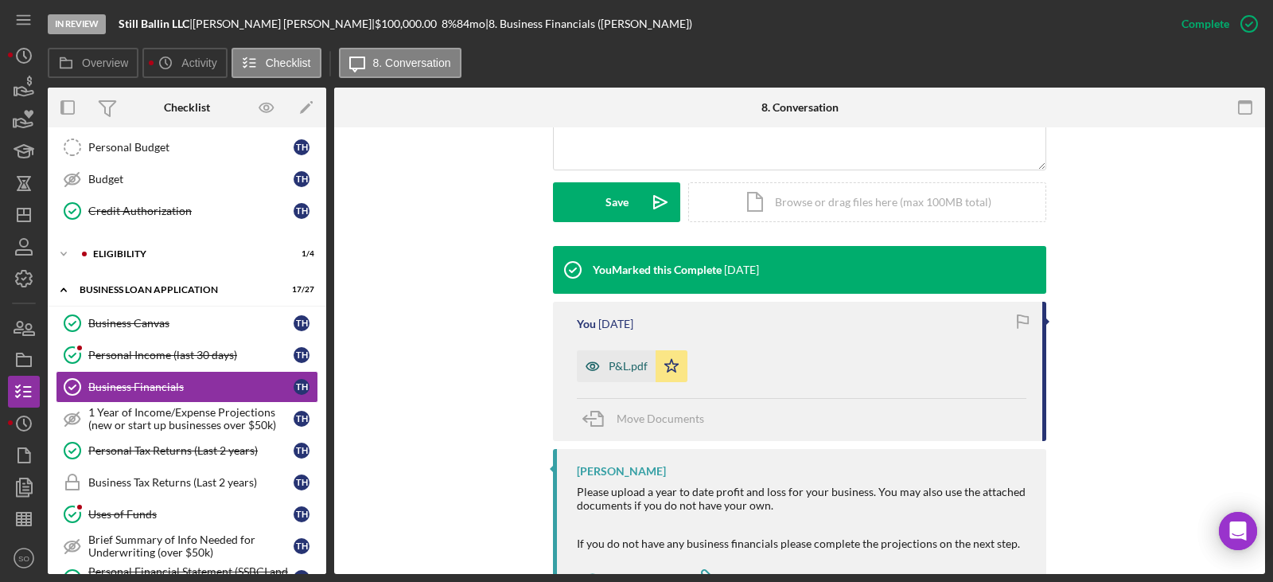
click at [621, 367] on div "P&L.pdf" at bounding box center [628, 366] width 39 height 13
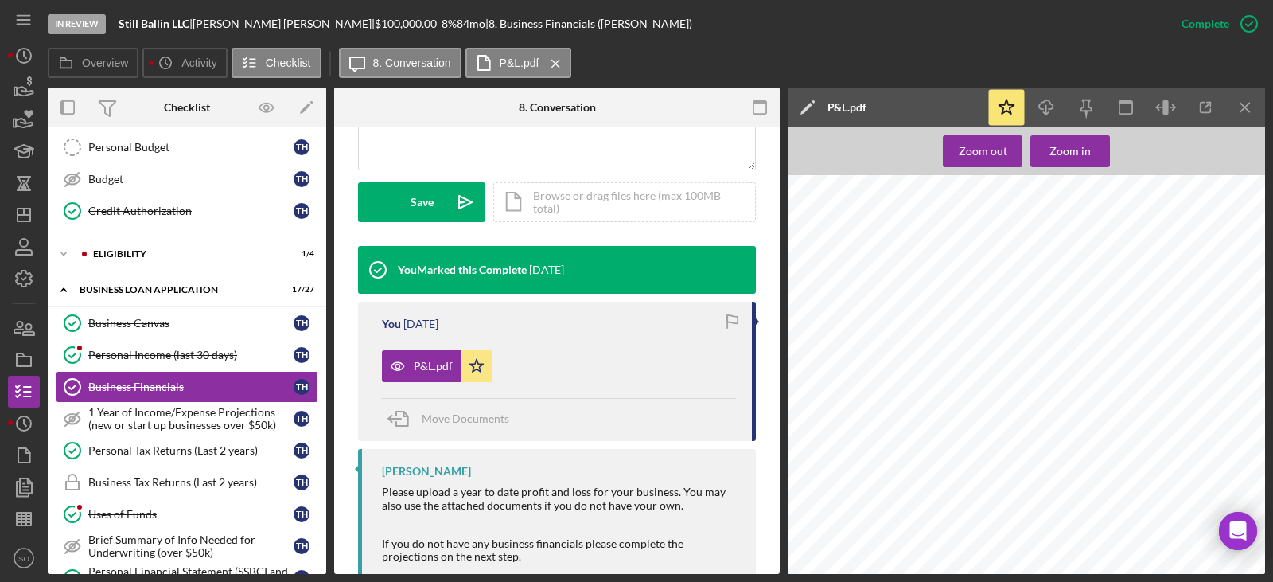
scroll to position [80, 0]
click at [1039, 98] on icon "Icon/Download" at bounding box center [1047, 108] width 36 height 36
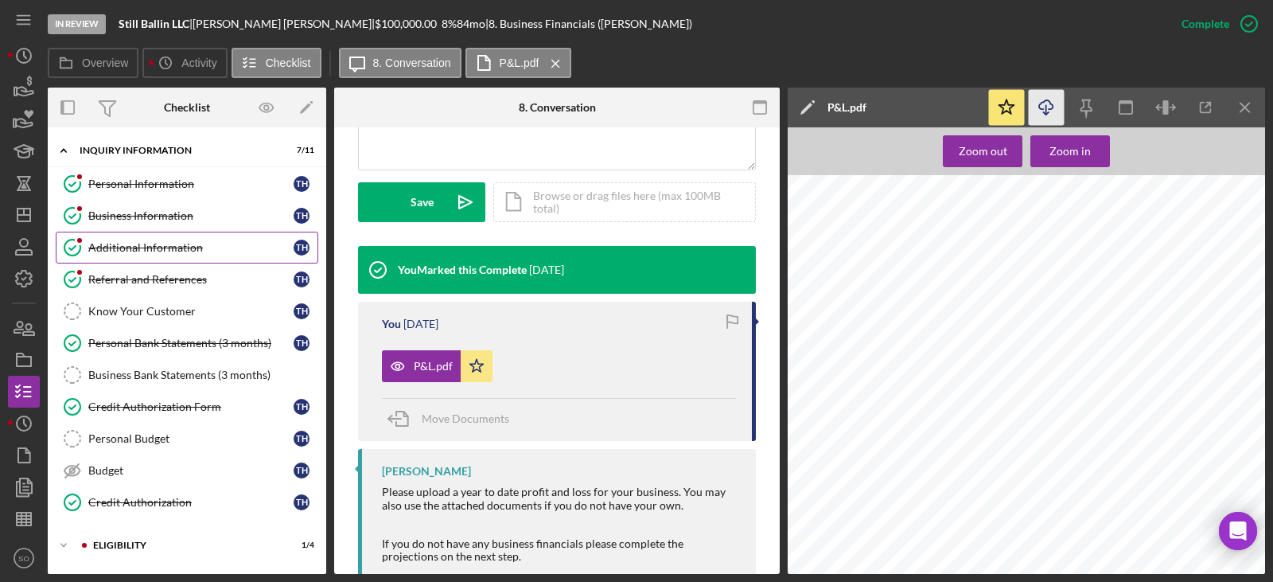
drag, startPoint x: 163, startPoint y: 205, endPoint x: 197, endPoint y: 247, distance: 54.9
click at [163, 205] on link "Business Information Business Information T H" at bounding box center [187, 216] width 263 height 32
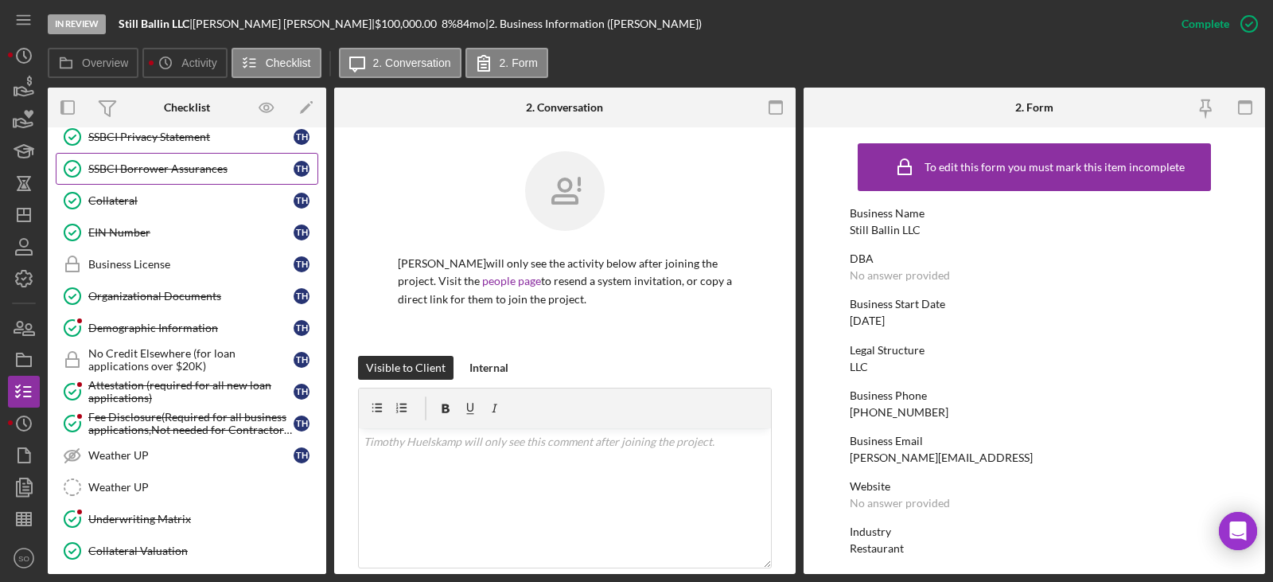
scroll to position [1007, 0]
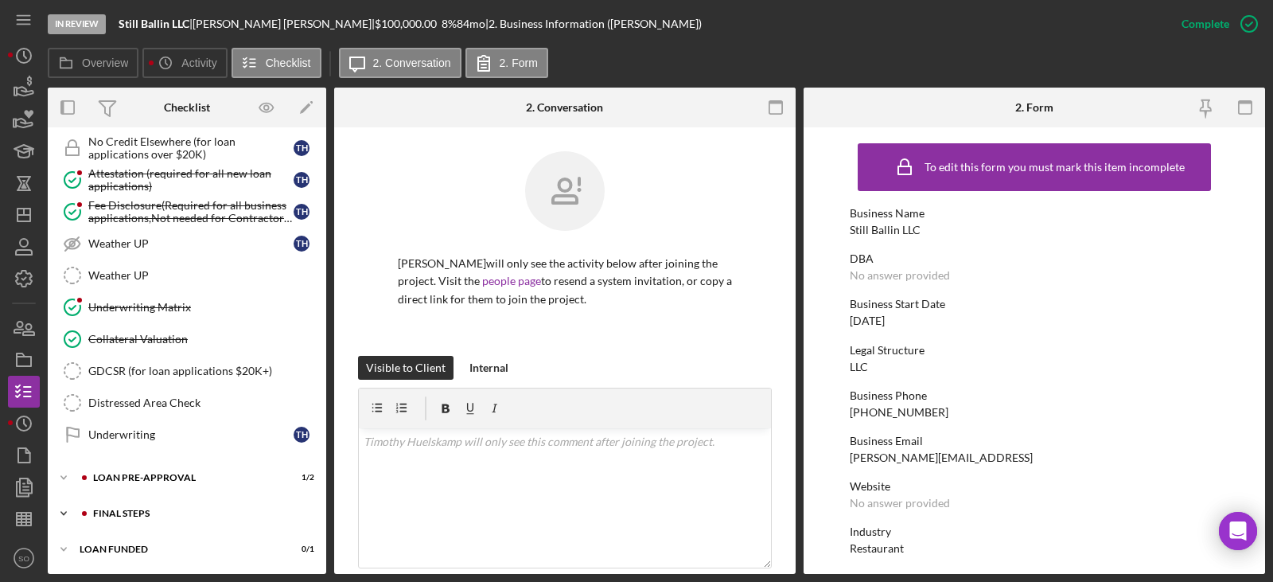
click at [188, 509] on div "FINAL STEPS" at bounding box center [199, 514] width 213 height 10
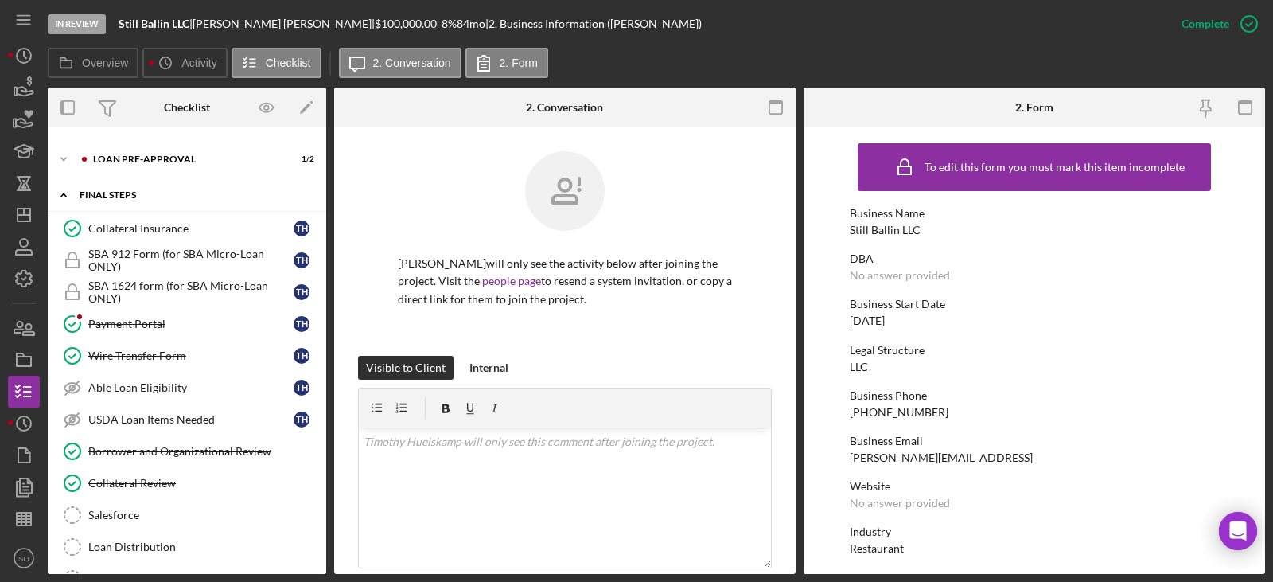
scroll to position [1485, 0]
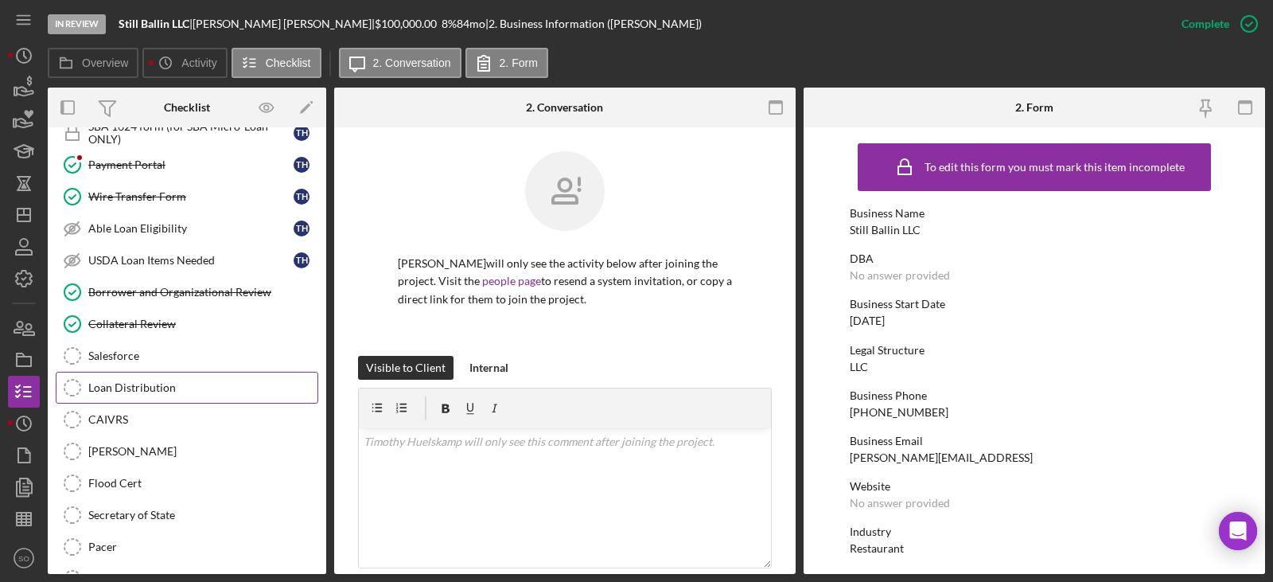
click at [138, 362] on div "Salesforce" at bounding box center [202, 355] width 229 height 13
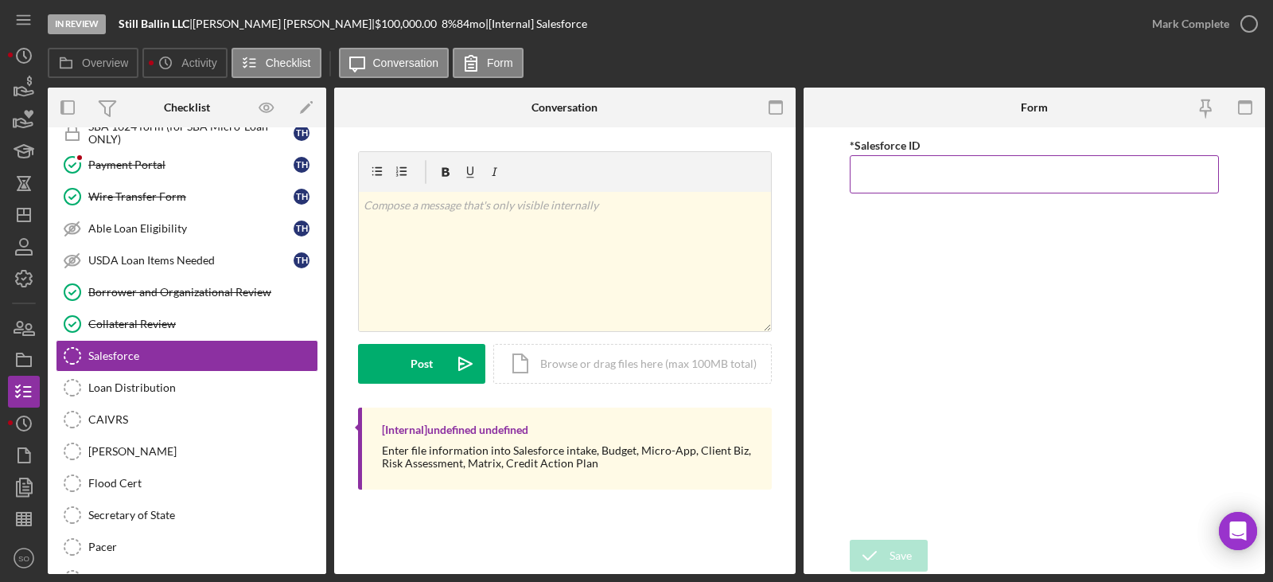
click at [910, 179] on input "*Salesforce ID" at bounding box center [1034, 174] width 369 height 38
paste input "a0wPC0000023x0nYAA"
type input "a0wPC0000023x0nYAA"
click at [892, 558] on div "Save" at bounding box center [901, 556] width 22 height 32
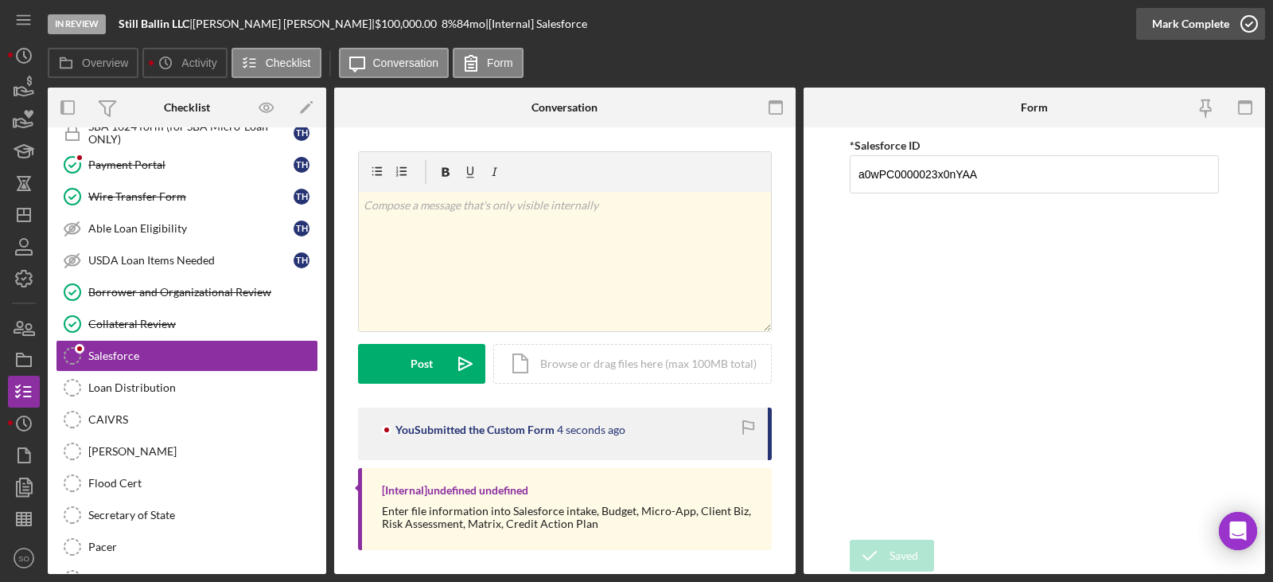
click at [1208, 28] on div "Mark Complete" at bounding box center [1190, 24] width 77 height 32
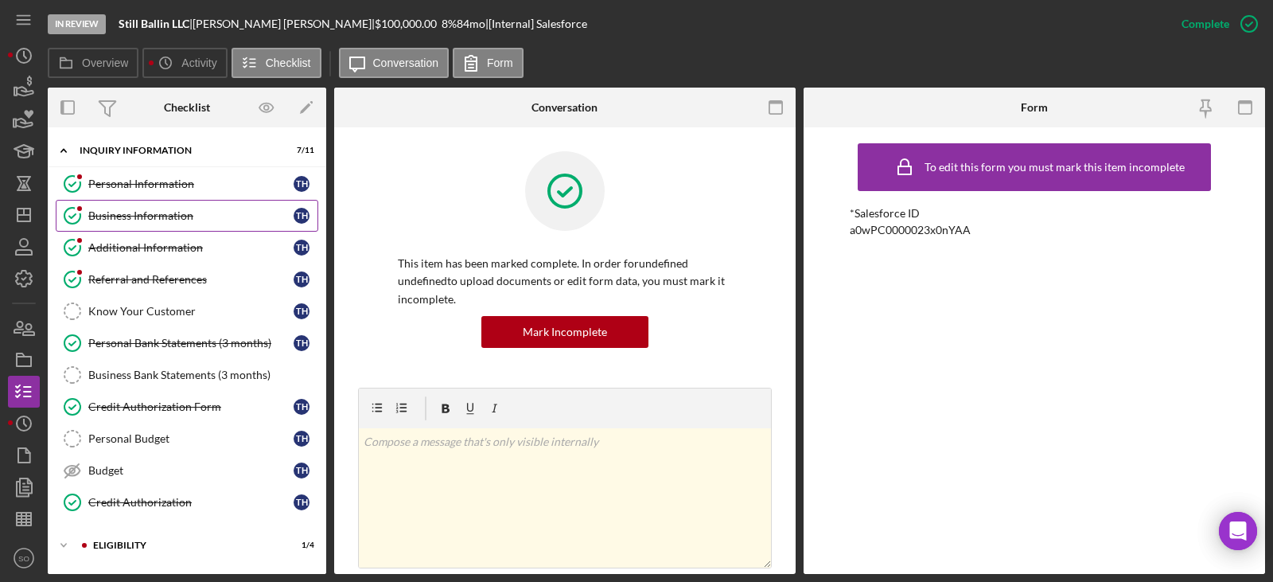
click at [146, 220] on div "Business Information" at bounding box center [190, 215] width 205 height 13
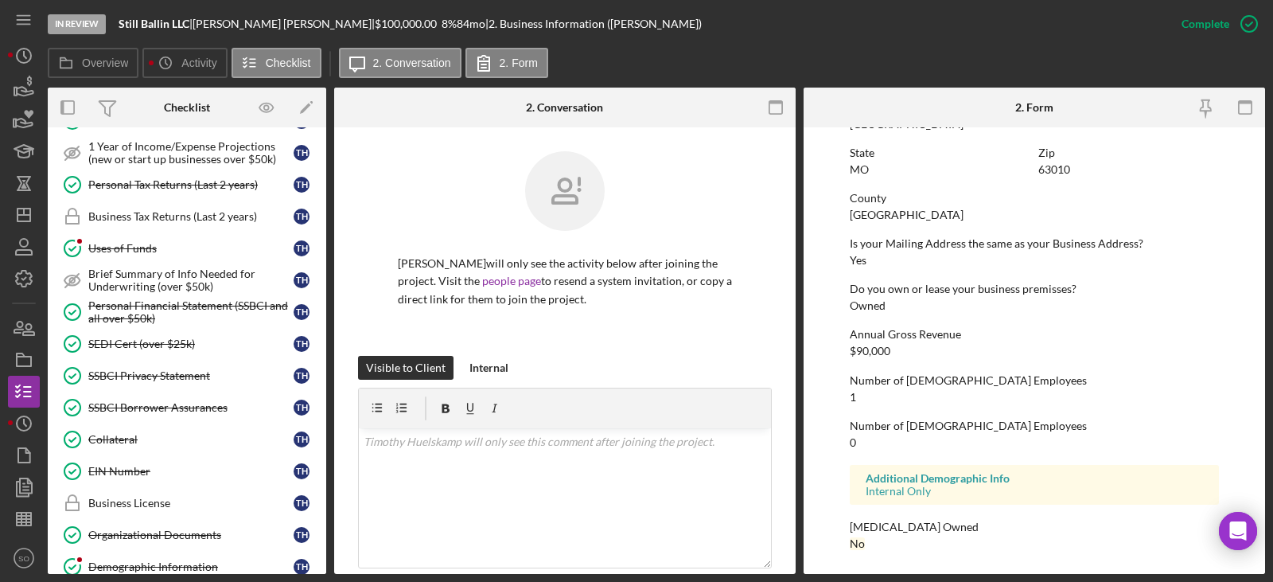
scroll to position [477, 0]
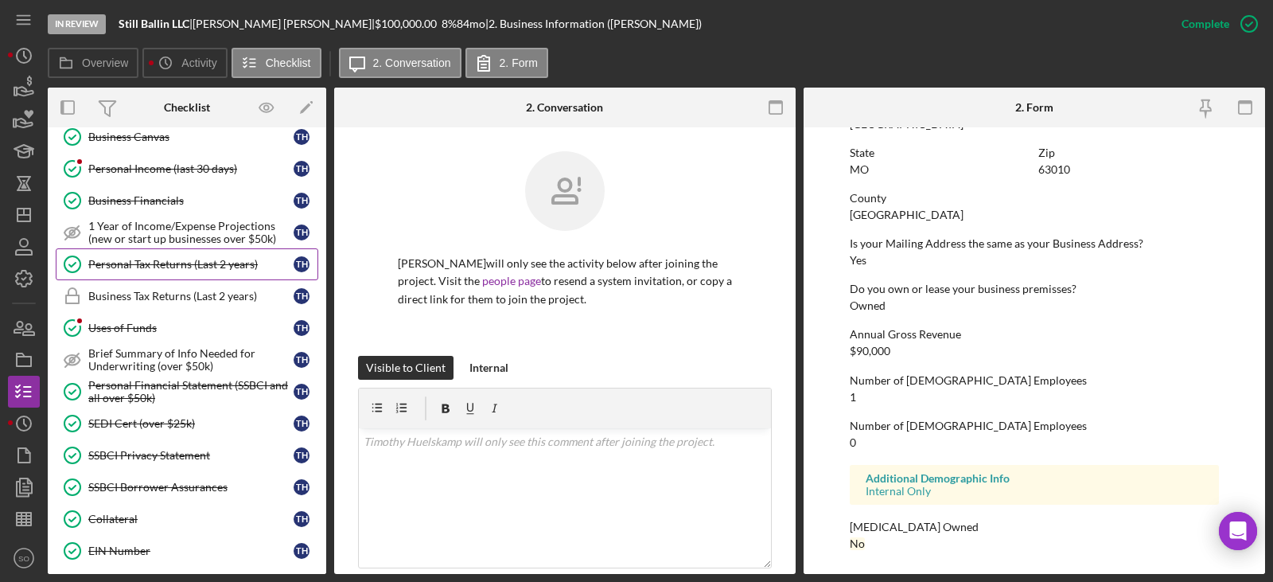
click at [205, 272] on link "Personal Tax Returns (Last 2 years) Personal Tax Returns (Last 2 years) T H" at bounding box center [187, 264] width 263 height 32
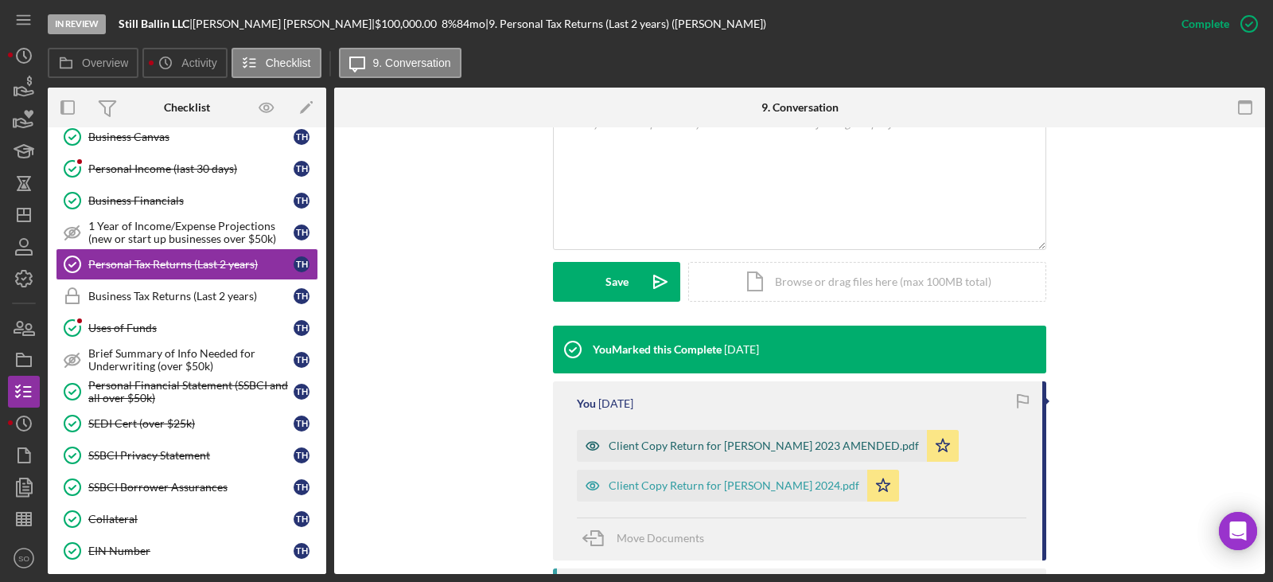
scroll to position [398, 0]
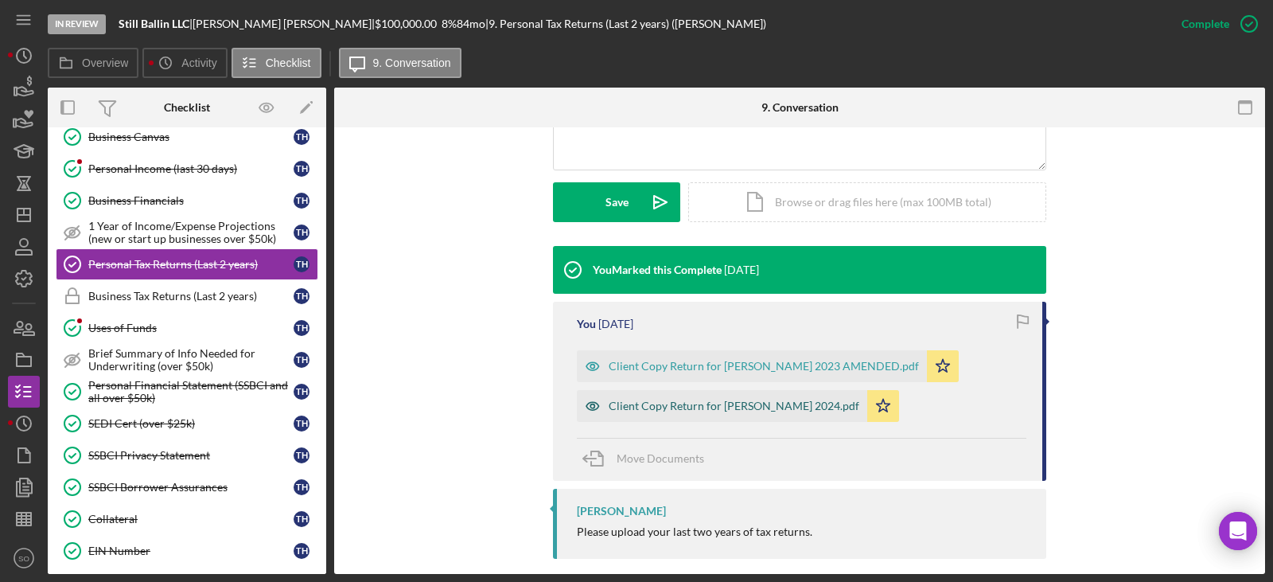
click at [723, 415] on div "Client Copy Return for [PERSON_NAME] 2024.pdf" at bounding box center [722, 406] width 290 height 32
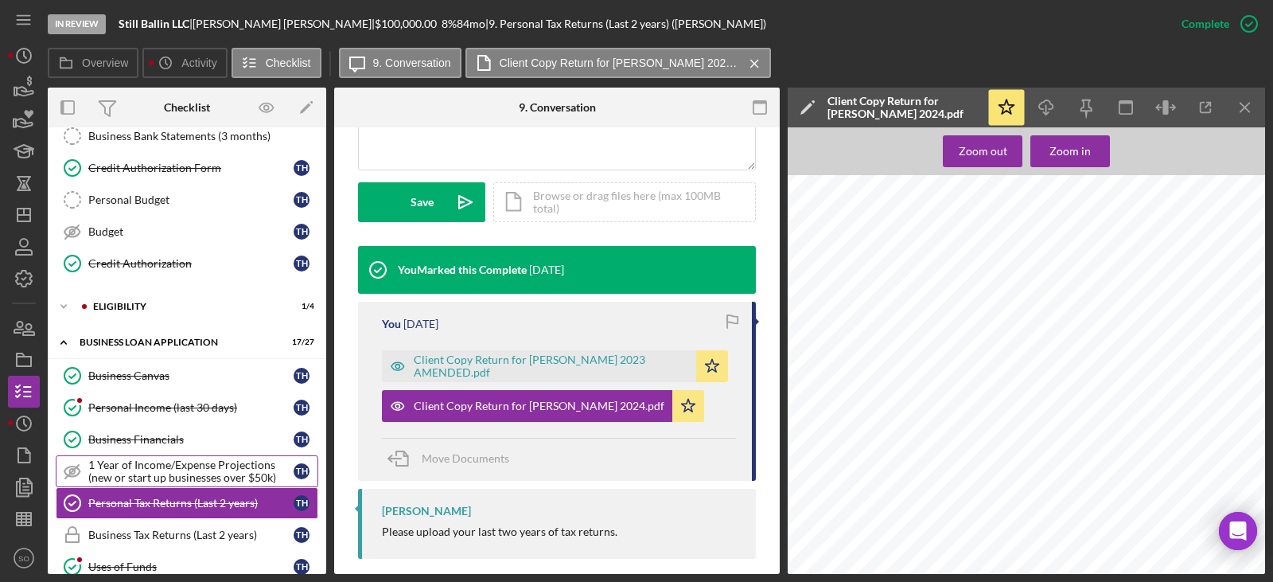
scroll to position [0, 0]
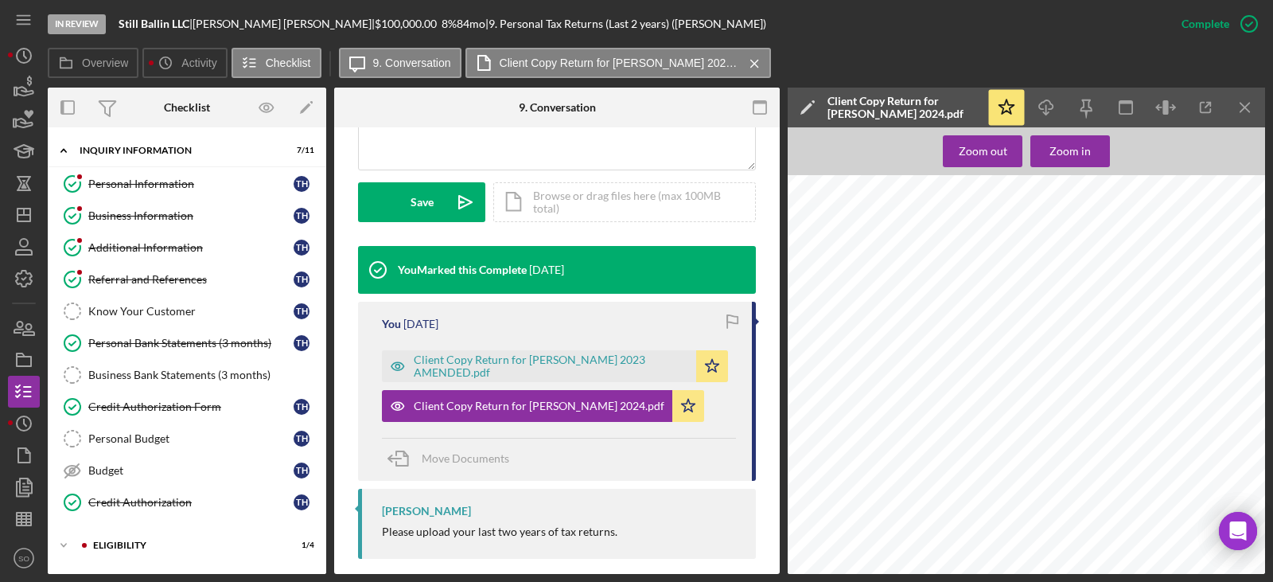
drag, startPoint x: 148, startPoint y: 217, endPoint x: 318, endPoint y: 427, distance: 269.8
click at [148, 217] on div "Business Information" at bounding box center [190, 215] width 205 height 13
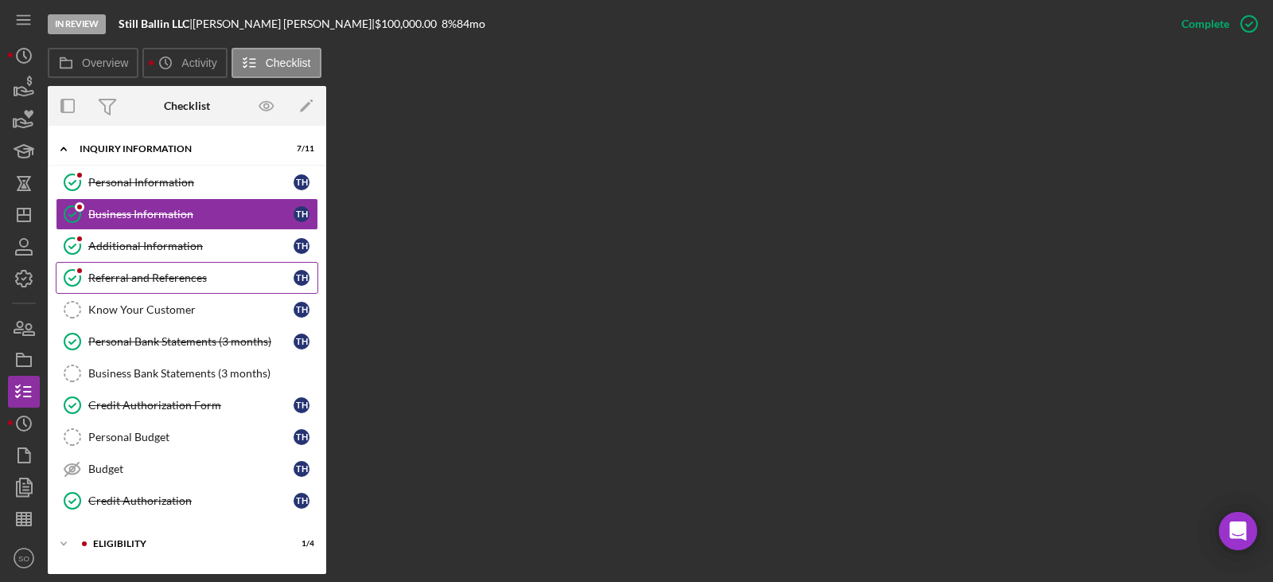
click at [177, 288] on link "Referral and References [PERSON_NAME] and References T H" at bounding box center [187, 278] width 263 height 32
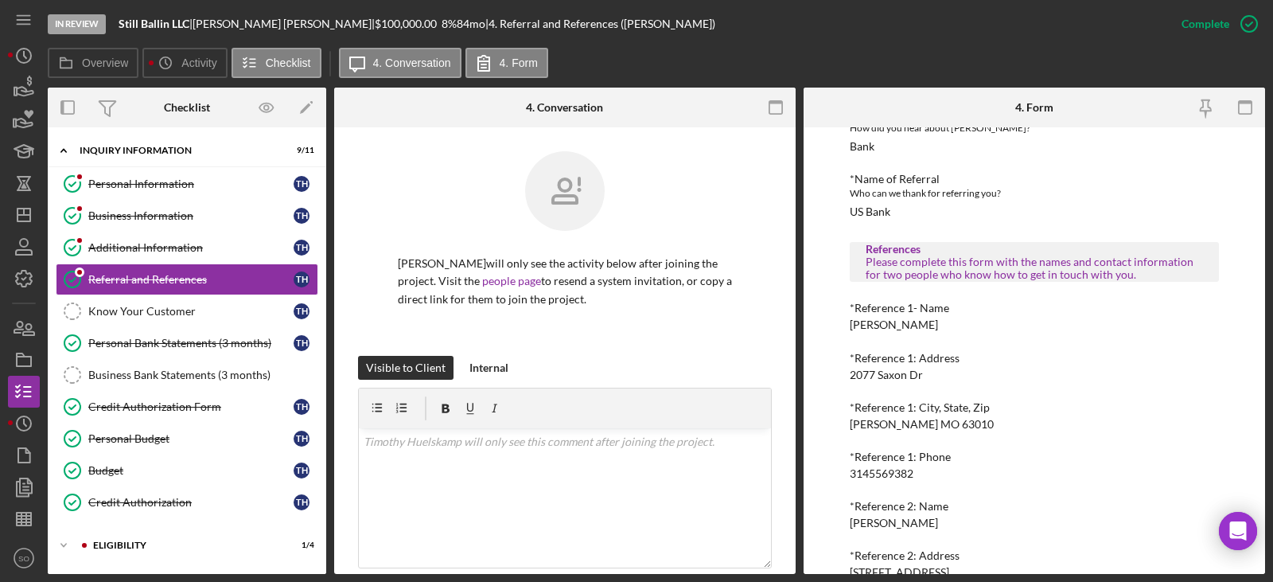
scroll to position [287, 0]
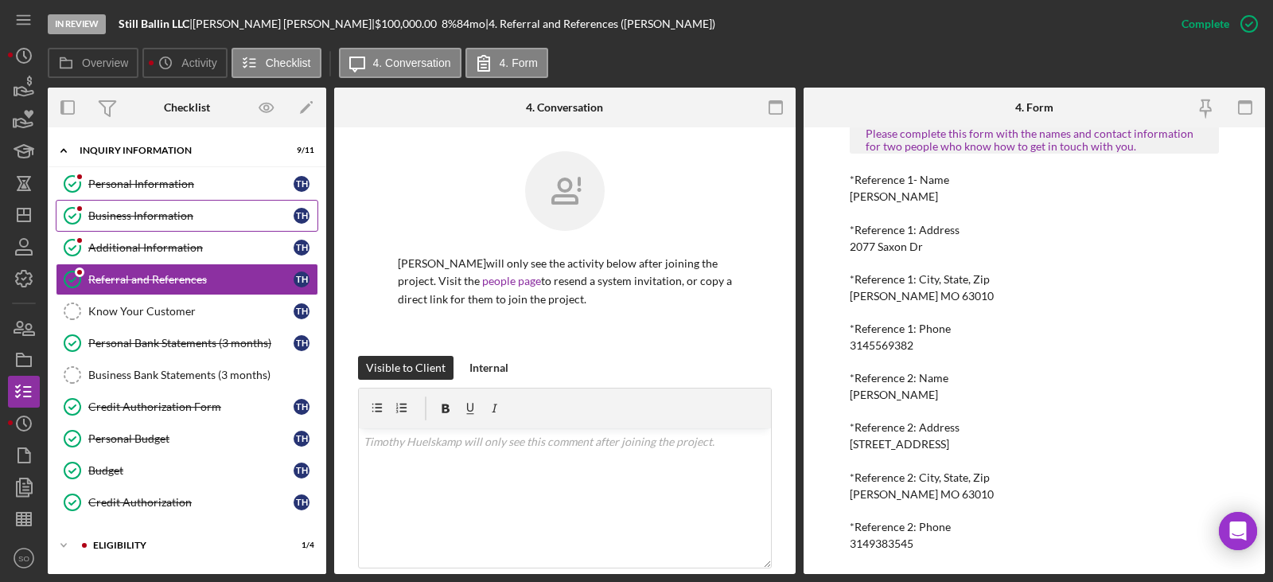
click at [127, 208] on link "Business Information Business Information T H" at bounding box center [187, 216] width 263 height 32
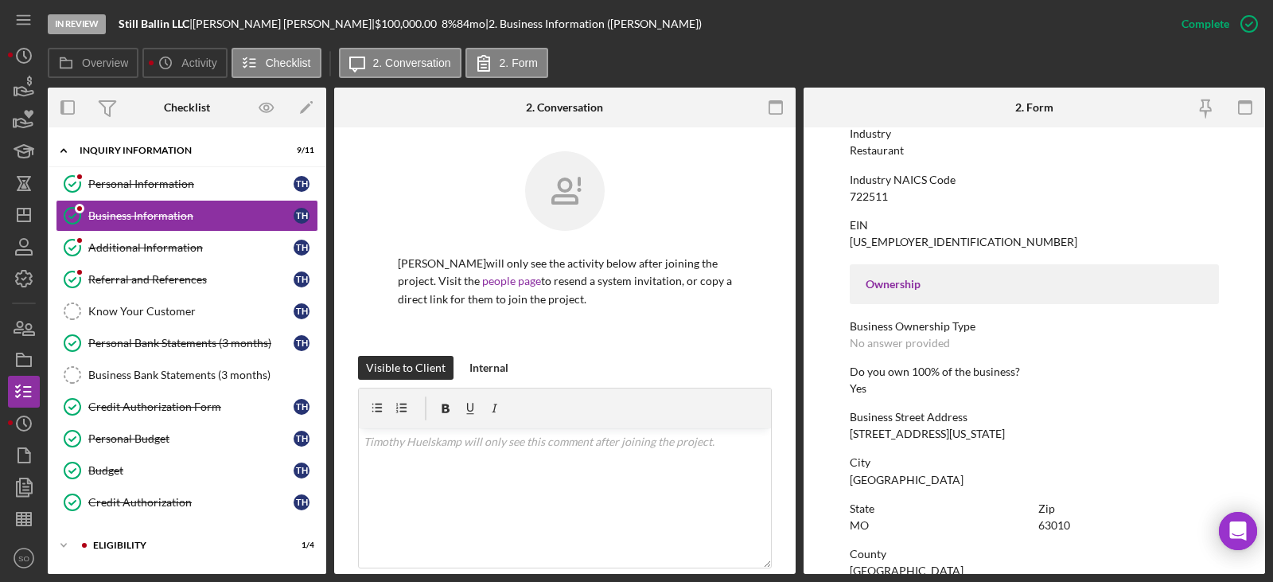
scroll to position [637, 0]
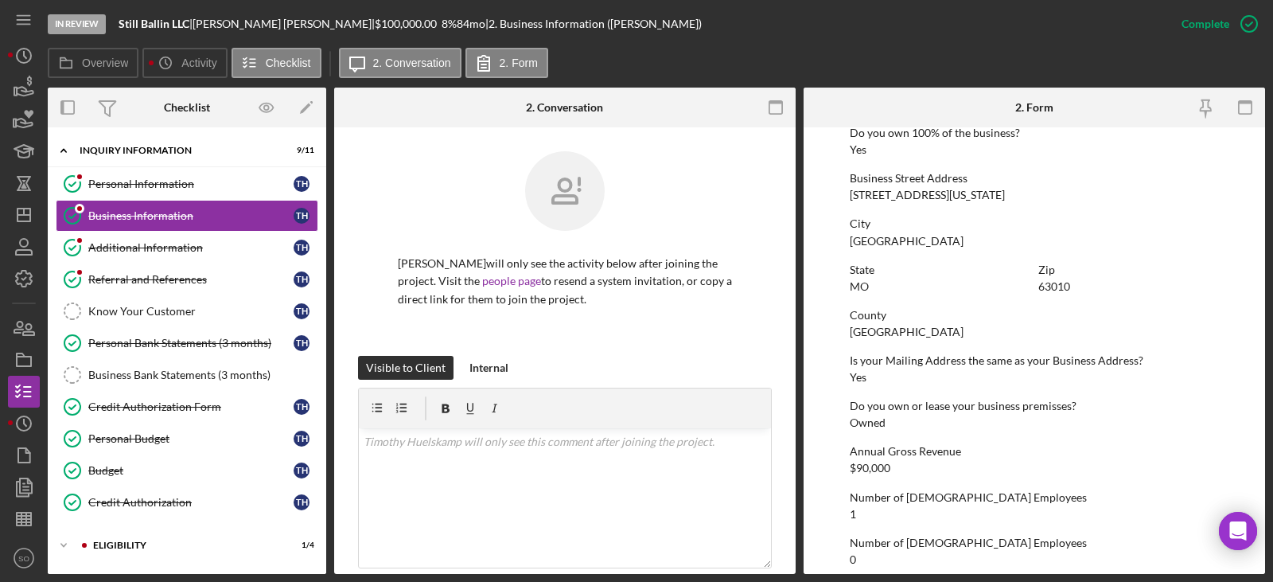
click at [879, 329] on div "[GEOGRAPHIC_DATA]" at bounding box center [907, 331] width 114 height 13
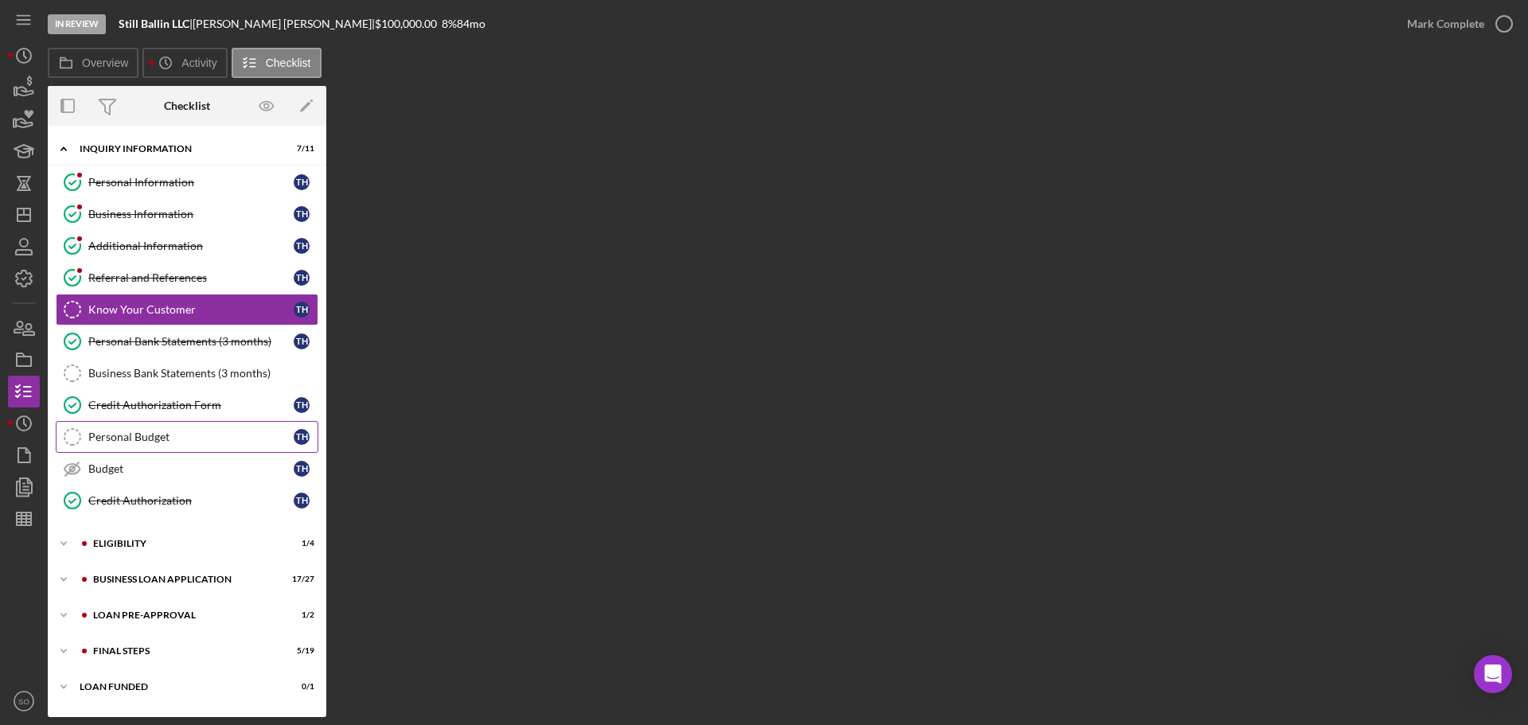
click at [167, 423] on link "Personal Budget Personal Budget T H" at bounding box center [187, 437] width 263 height 32
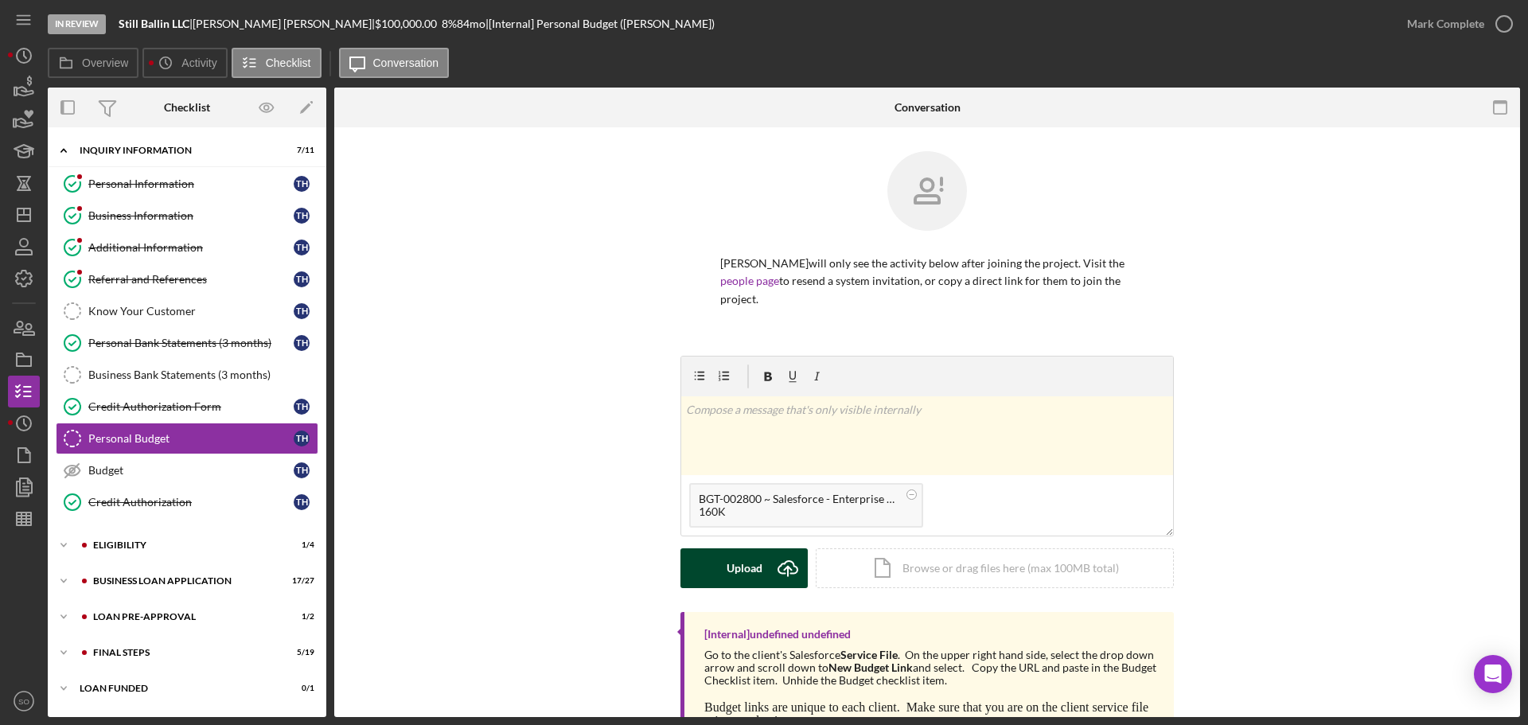
click at [739, 576] on div "Upload" at bounding box center [745, 568] width 36 height 40
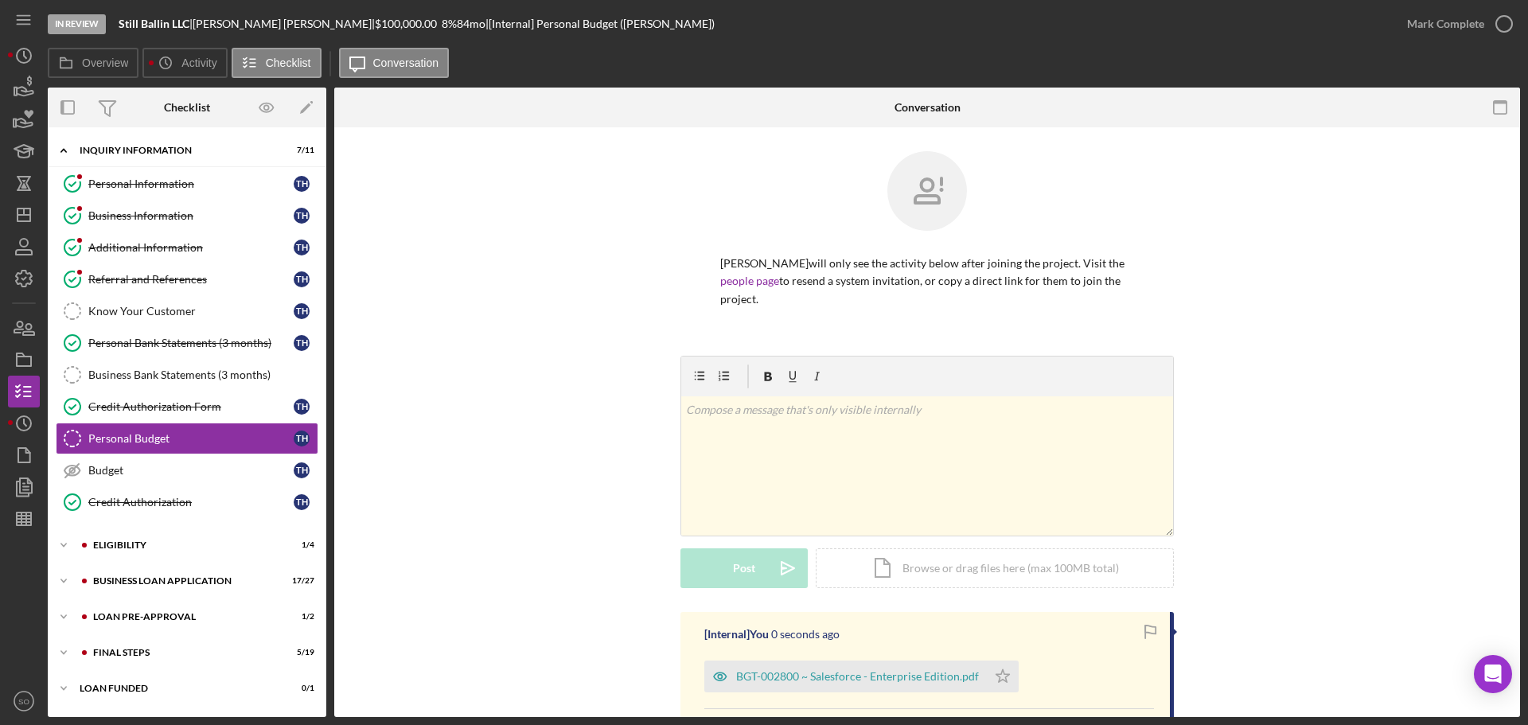
scroll to position [209, 0]
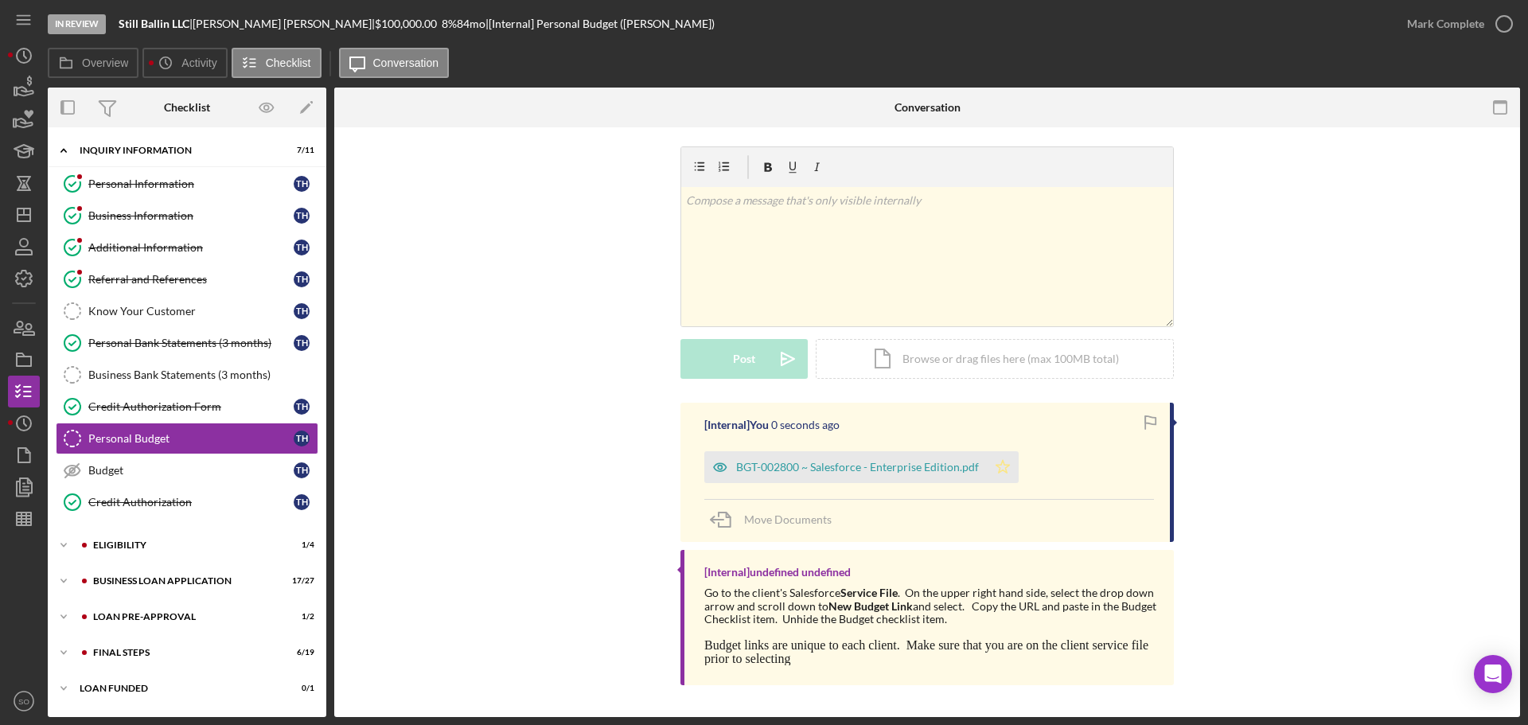
click at [1008, 466] on icon "Icon/Star" at bounding box center [1003, 467] width 32 height 32
click at [1417, 28] on div "Mark Complete" at bounding box center [1445, 24] width 77 height 32
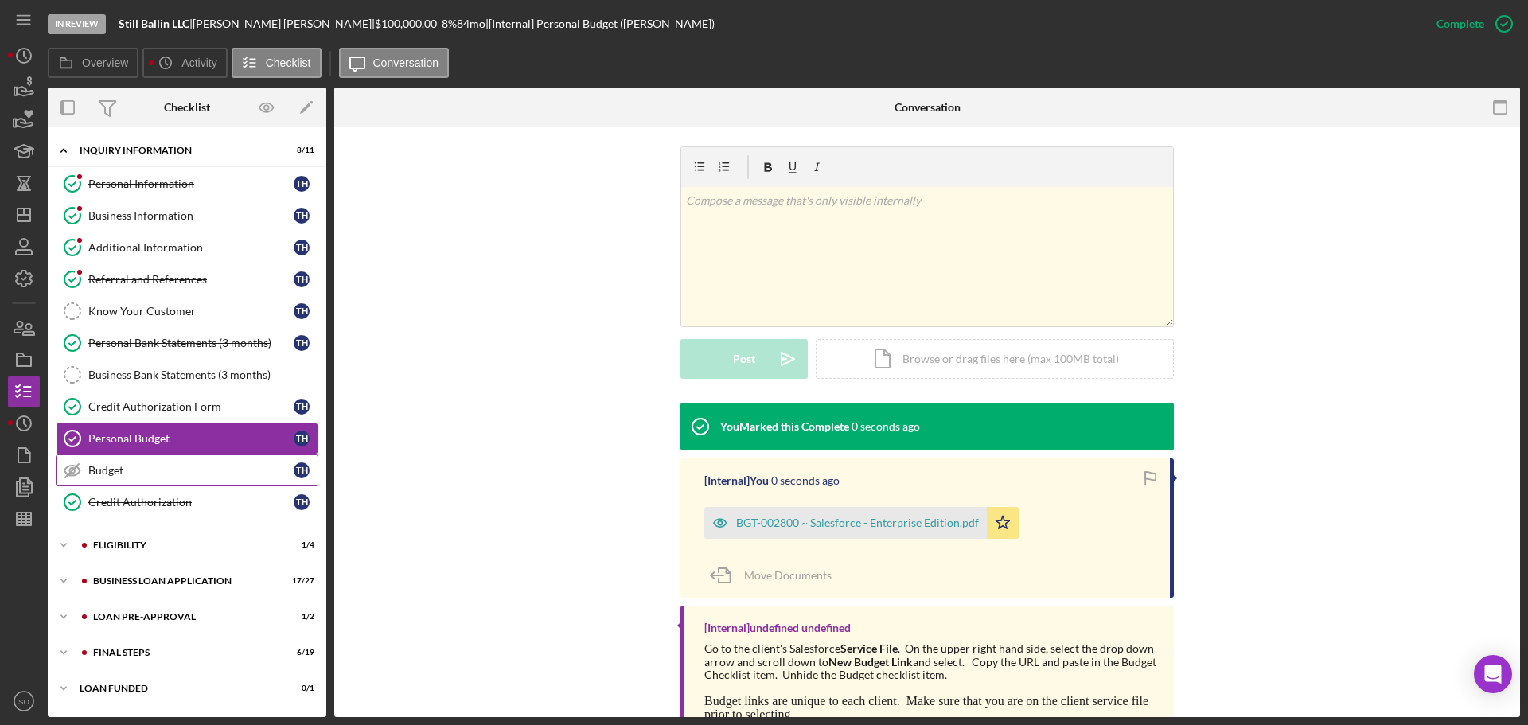
click at [148, 470] on div "Budget" at bounding box center [190, 470] width 205 height 13
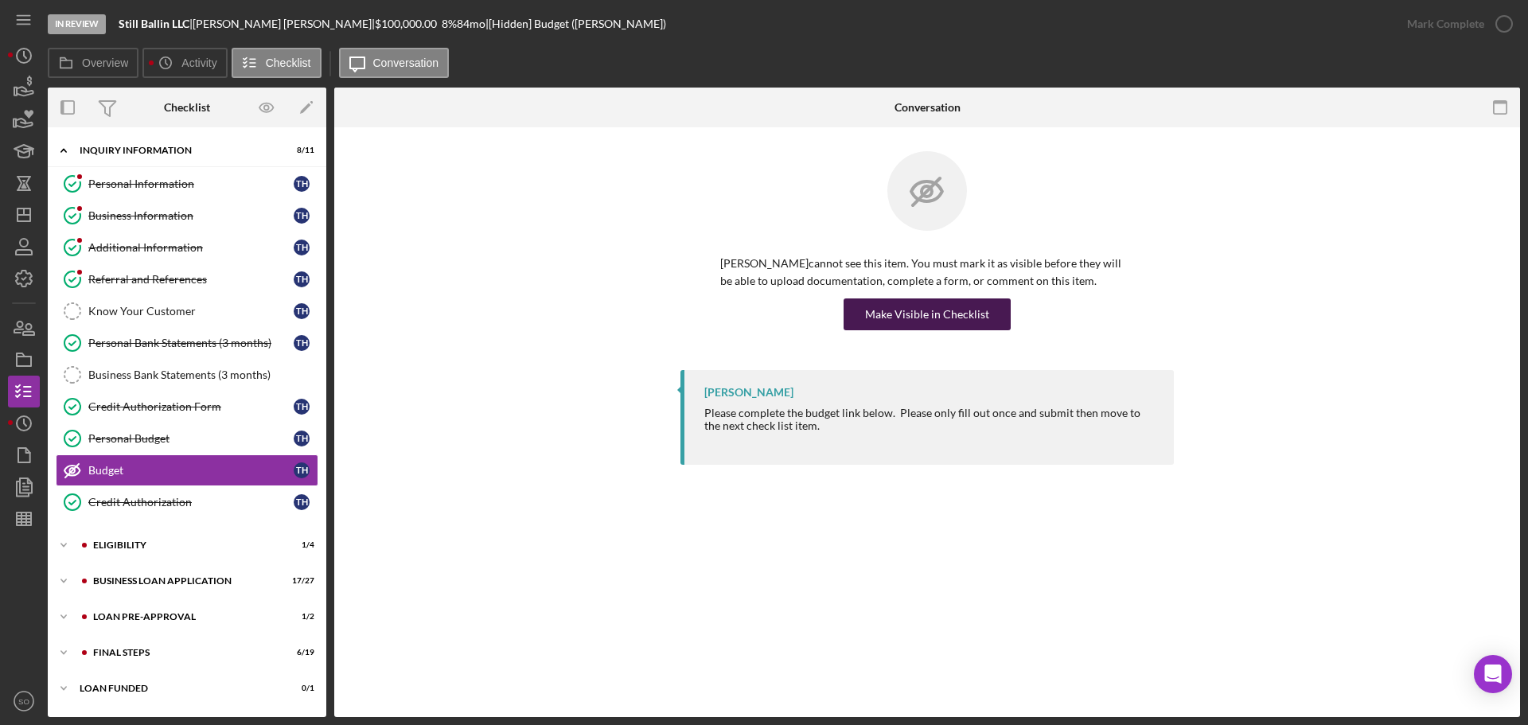
click at [929, 311] on div "Make Visible in Checklist" at bounding box center [927, 314] width 124 height 32
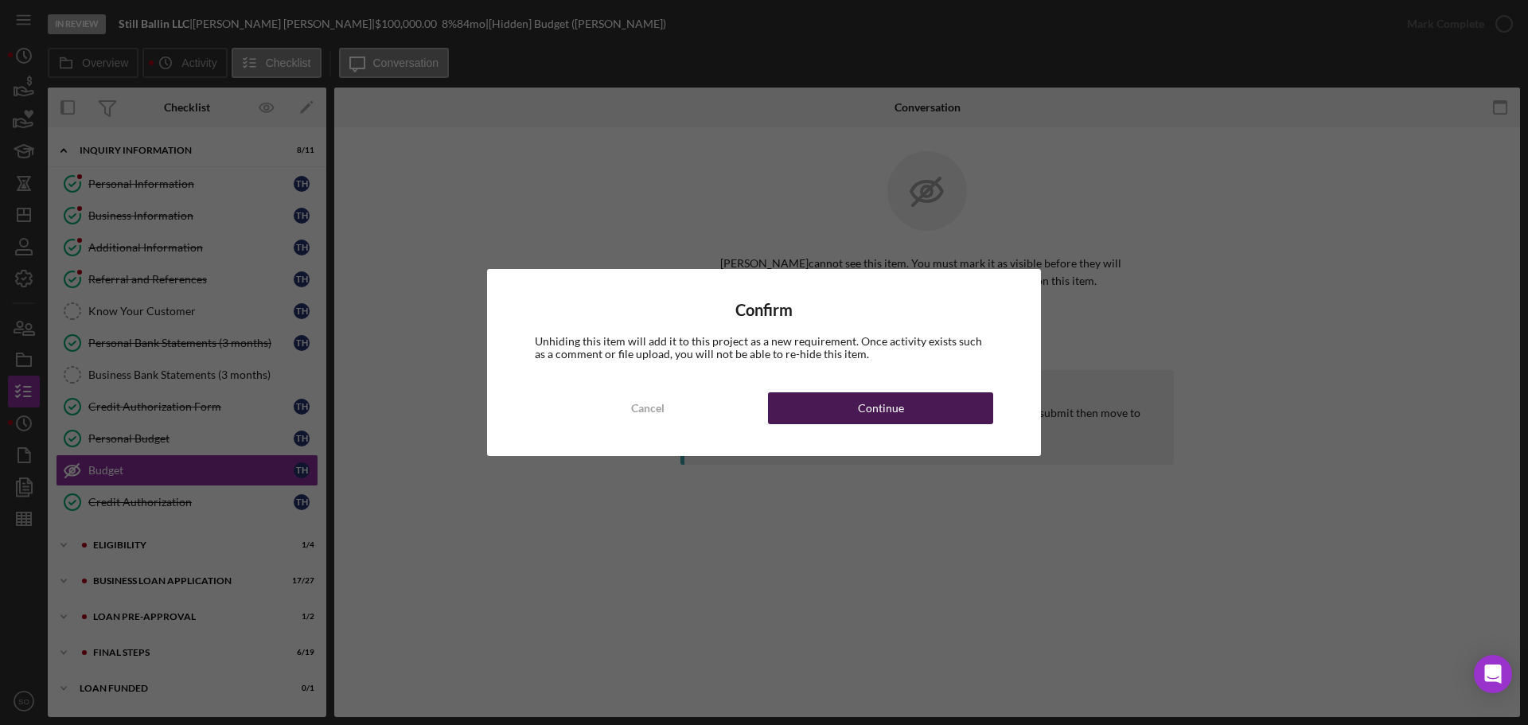
click at [938, 403] on button "Continue" at bounding box center [880, 408] width 225 height 32
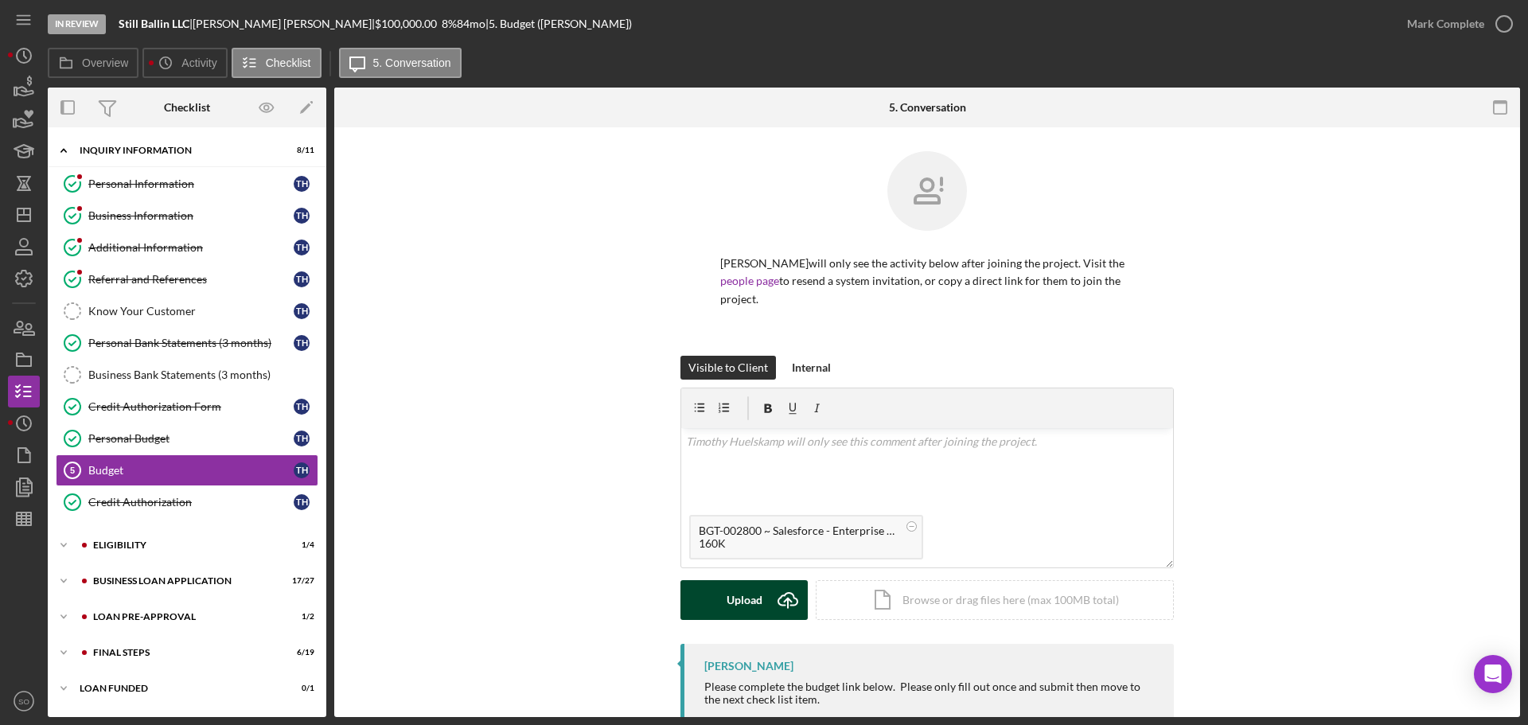
click at [723, 600] on button "Upload Icon/Upload" at bounding box center [743, 600] width 127 height 40
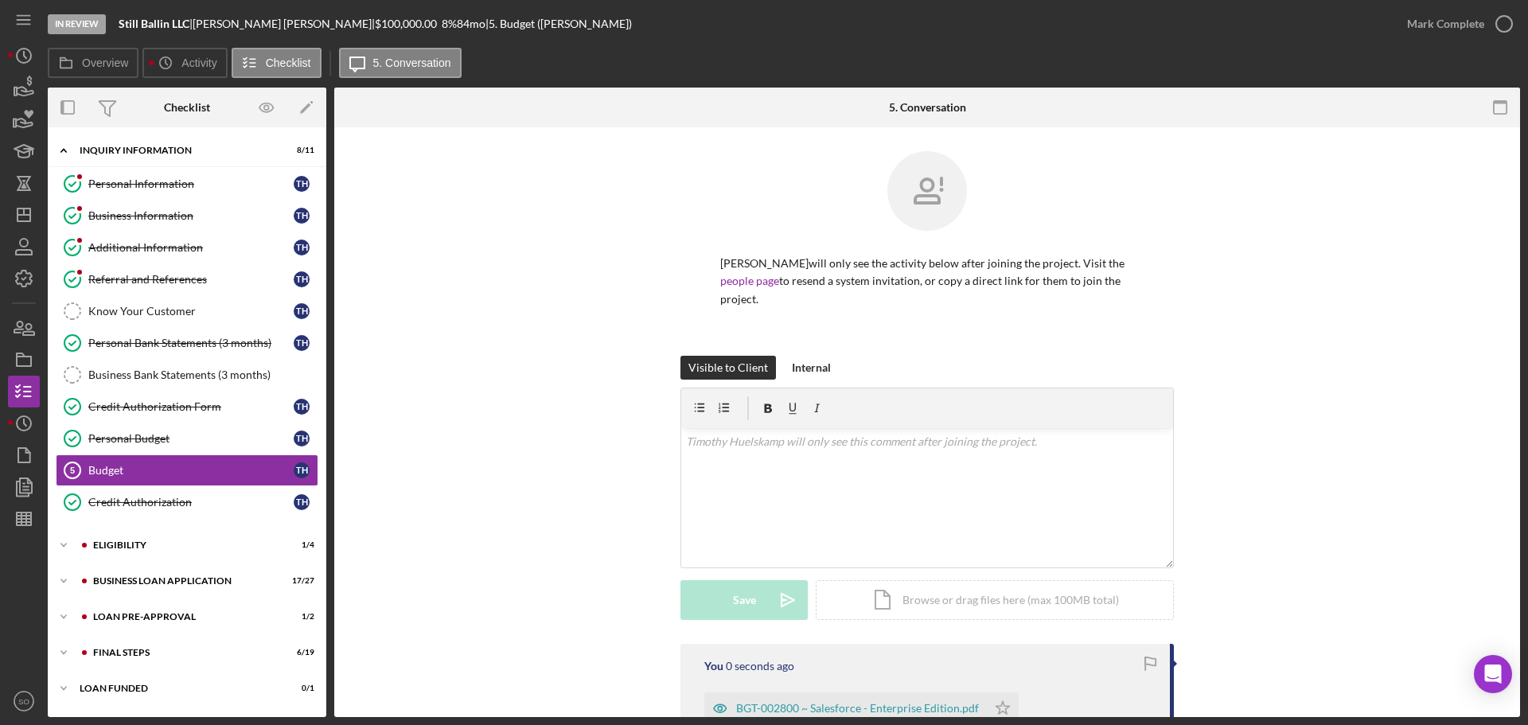
scroll to position [201, 0]
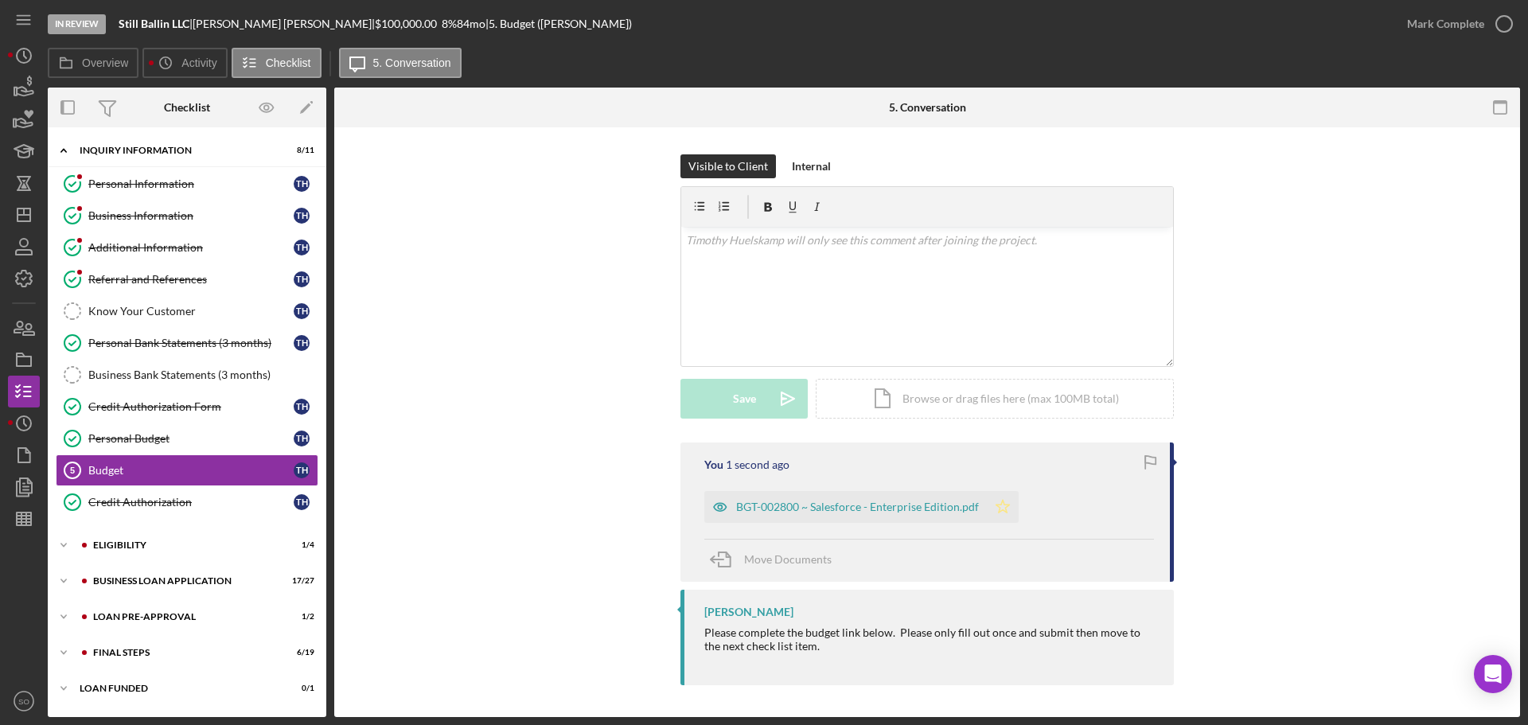
click at [1006, 505] on icon "Icon/Star" at bounding box center [1003, 507] width 32 height 32
click at [1409, 31] on div "Mark Complete" at bounding box center [1445, 24] width 77 height 32
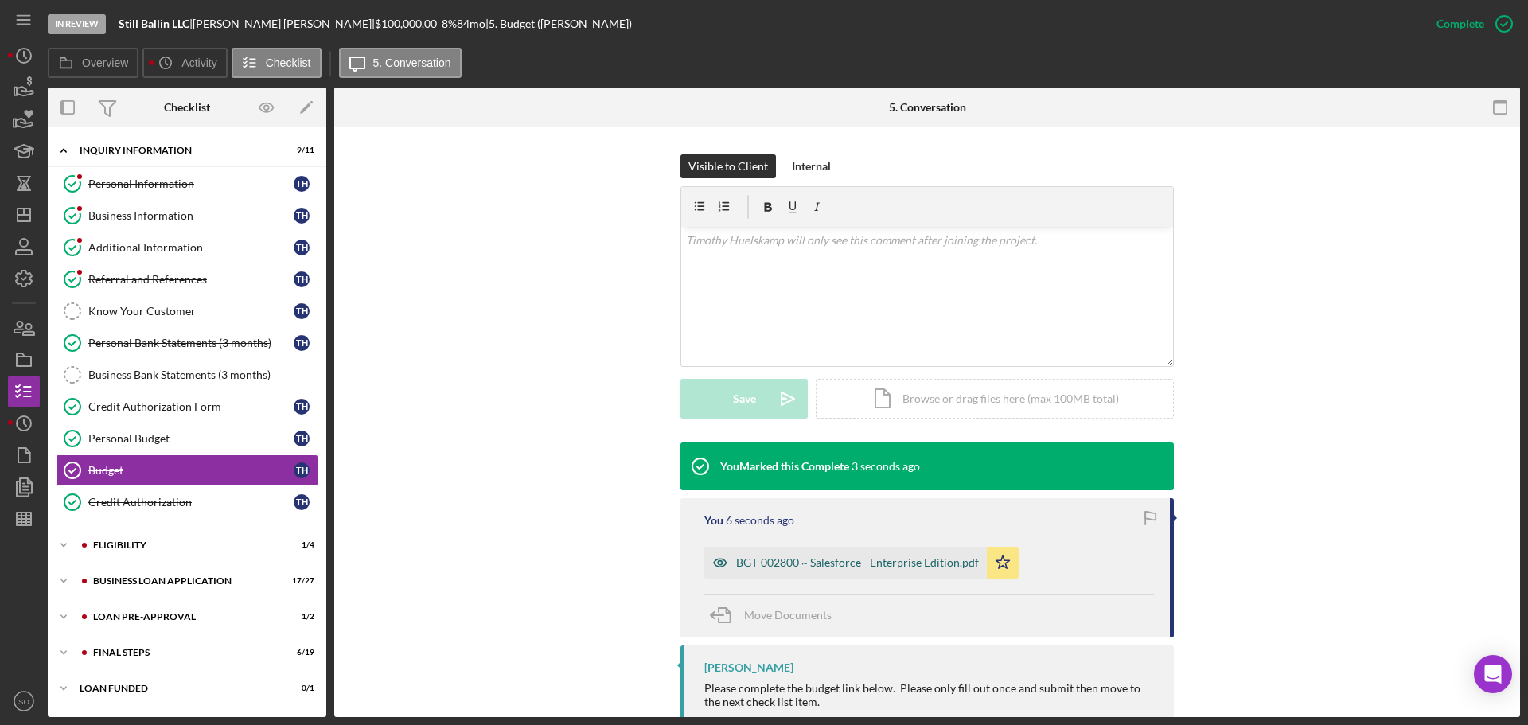
click at [896, 563] on div "BGT-002800 ~ Salesforce - Enterprise Edition.pdf" at bounding box center [857, 562] width 243 height 13
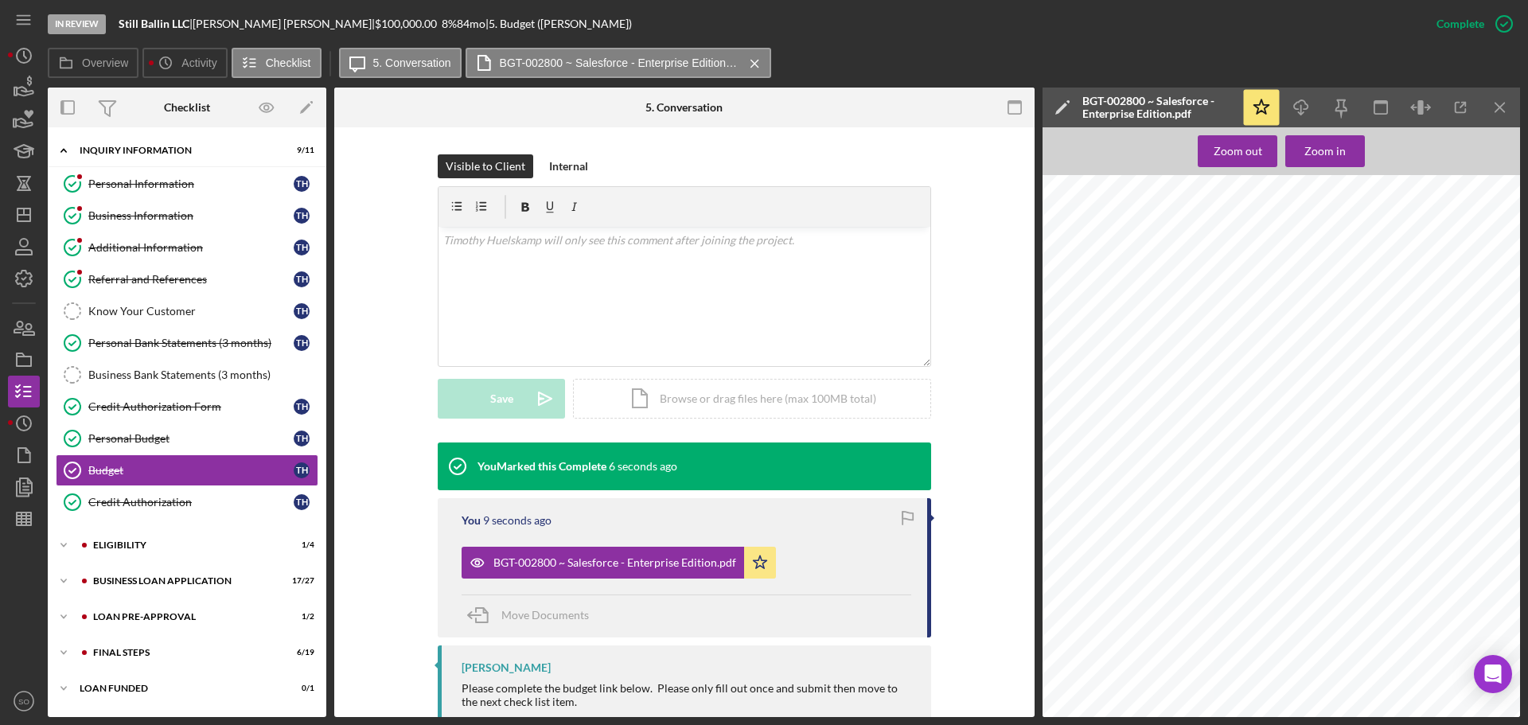
drag, startPoint x: 1499, startPoint y: 103, endPoint x: 1509, endPoint y: 126, distance: 25.3
click at [1499, 106] on icon "Icon/Menu Close" at bounding box center [1501, 108] width 36 height 36
